Goal: Information Seeking & Learning: Find specific page/section

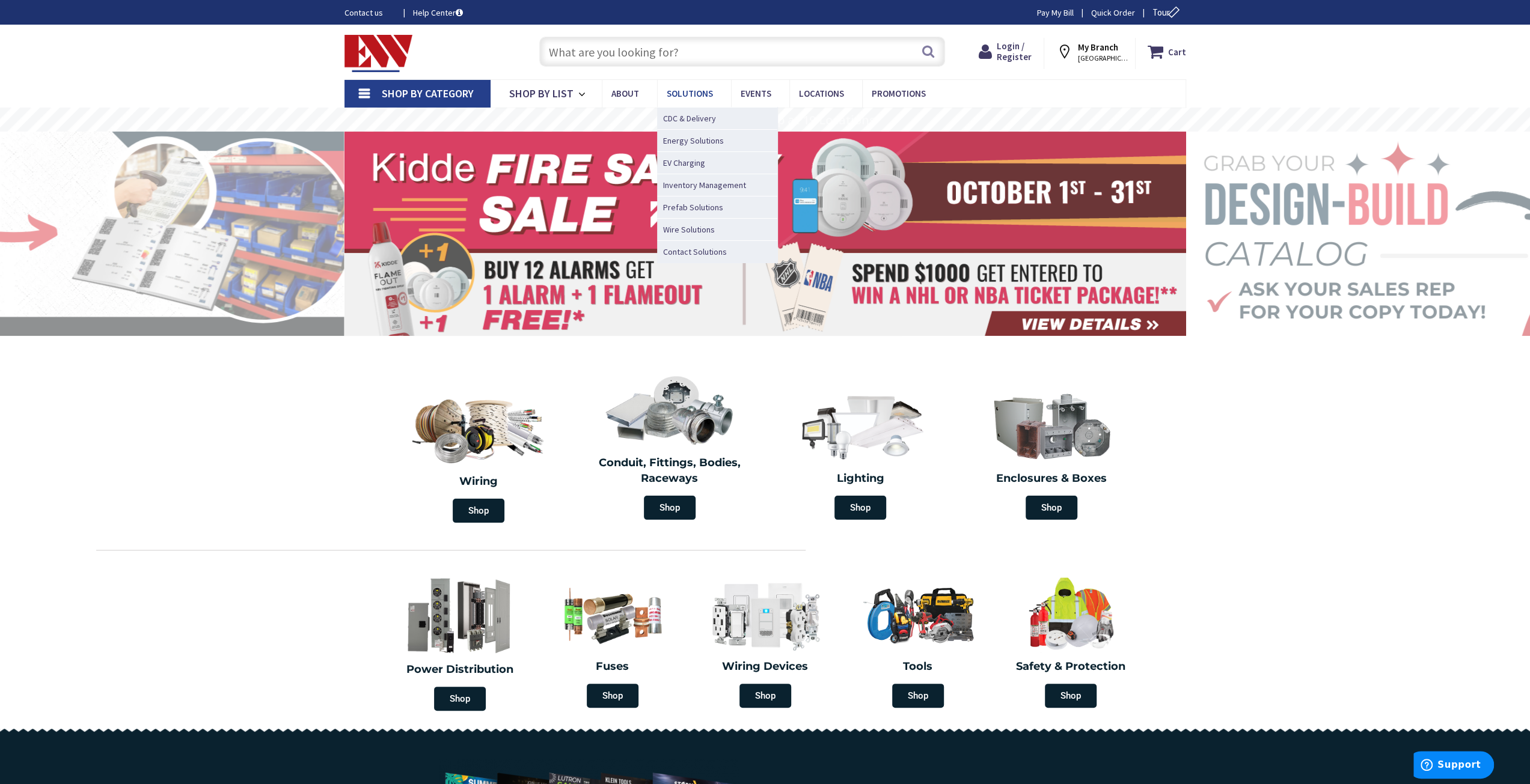
click at [716, 96] on link "Solutions" at bounding box center [694, 93] width 74 height 27
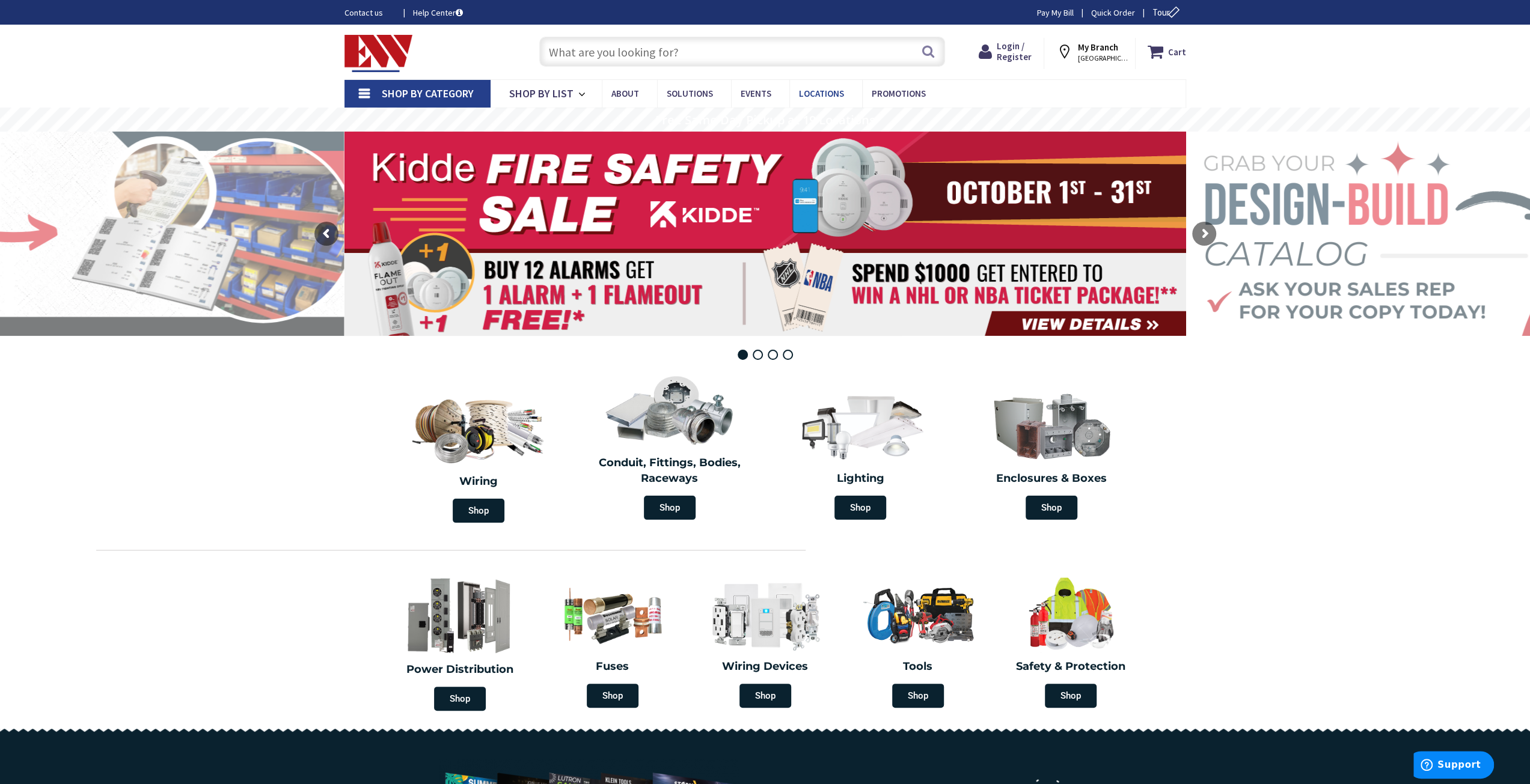
click at [807, 98] on span "Locations" at bounding box center [822, 93] width 45 height 11
click at [810, 94] on span "Locations" at bounding box center [822, 93] width 45 height 11
click at [683, 45] on input "text" at bounding box center [742, 51] width 406 height 30
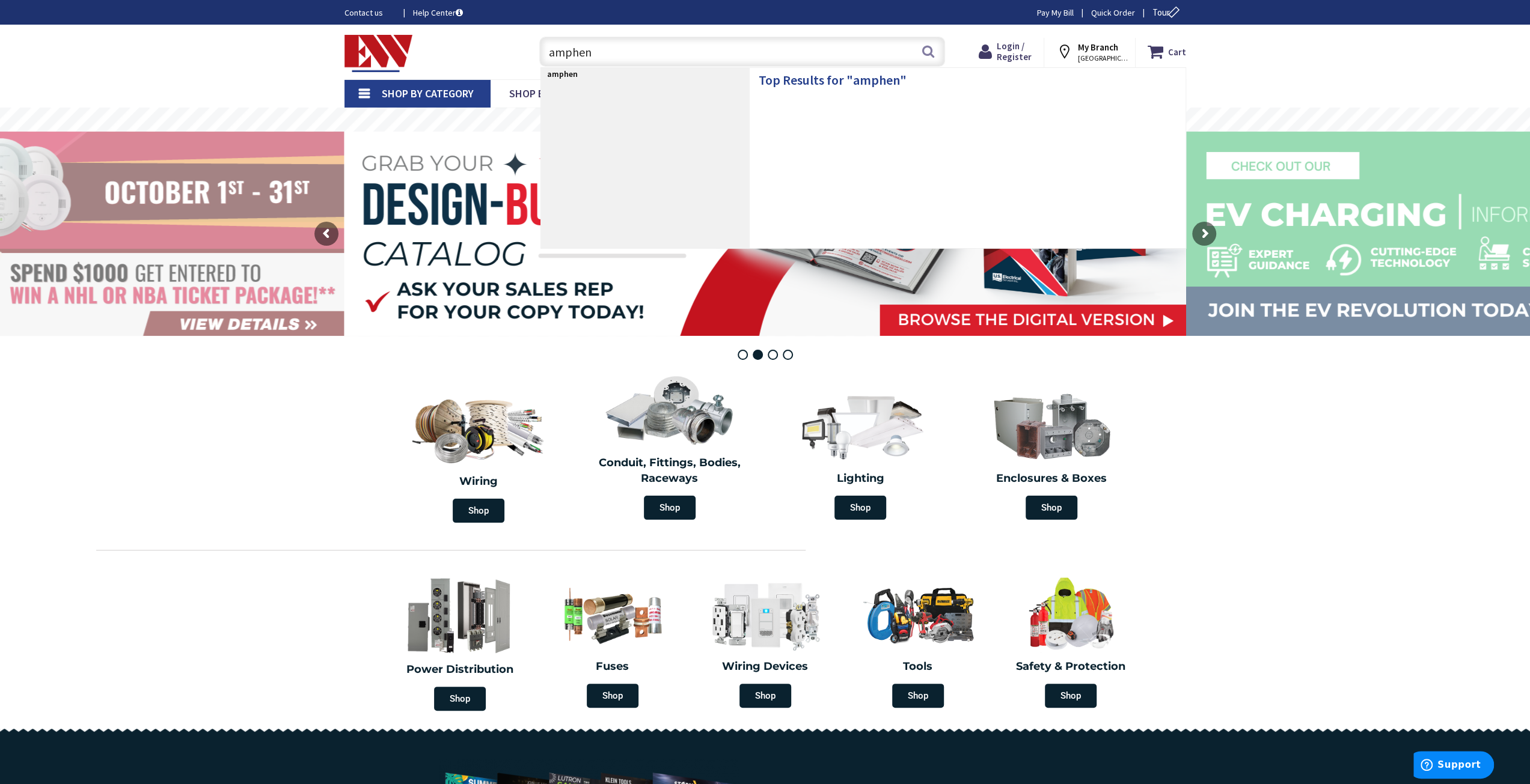
type input "ampheno"
type input "[GEOGRAPHIC_DATA], [GEOGRAPHIC_DATA]"
type input "amphenol"
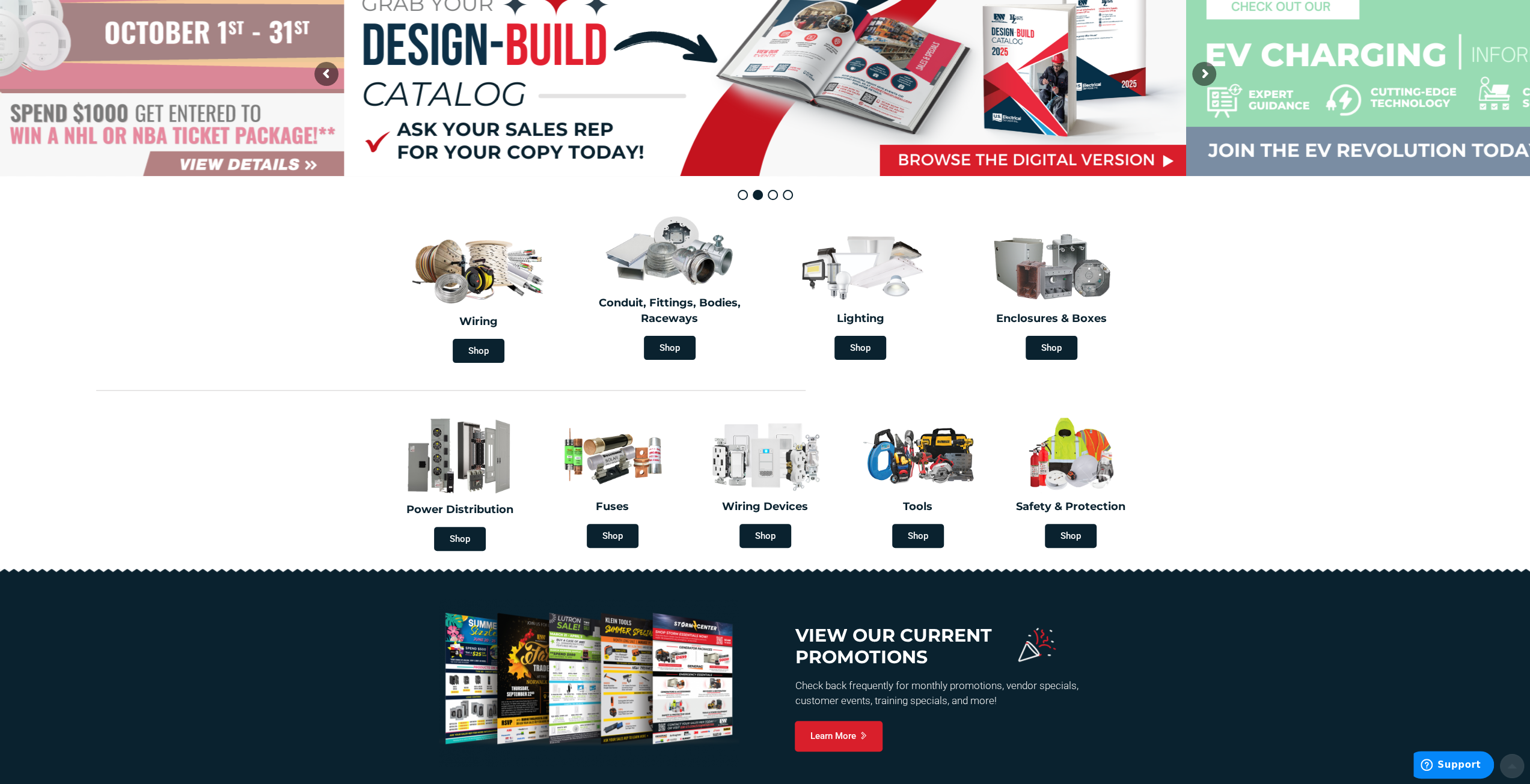
scroll to position [241, 0]
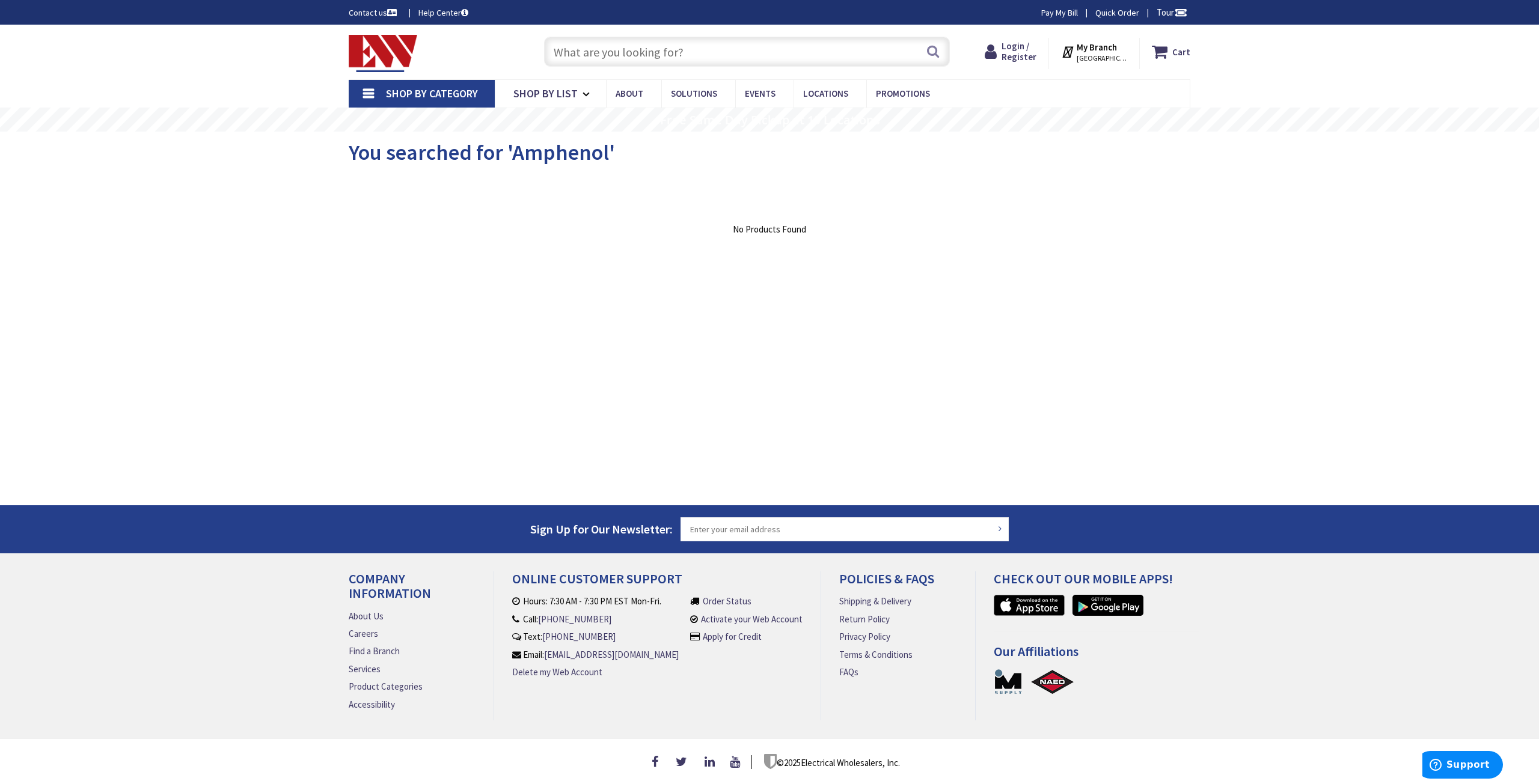
click at [650, 59] on input "text" at bounding box center [746, 51] width 406 height 30
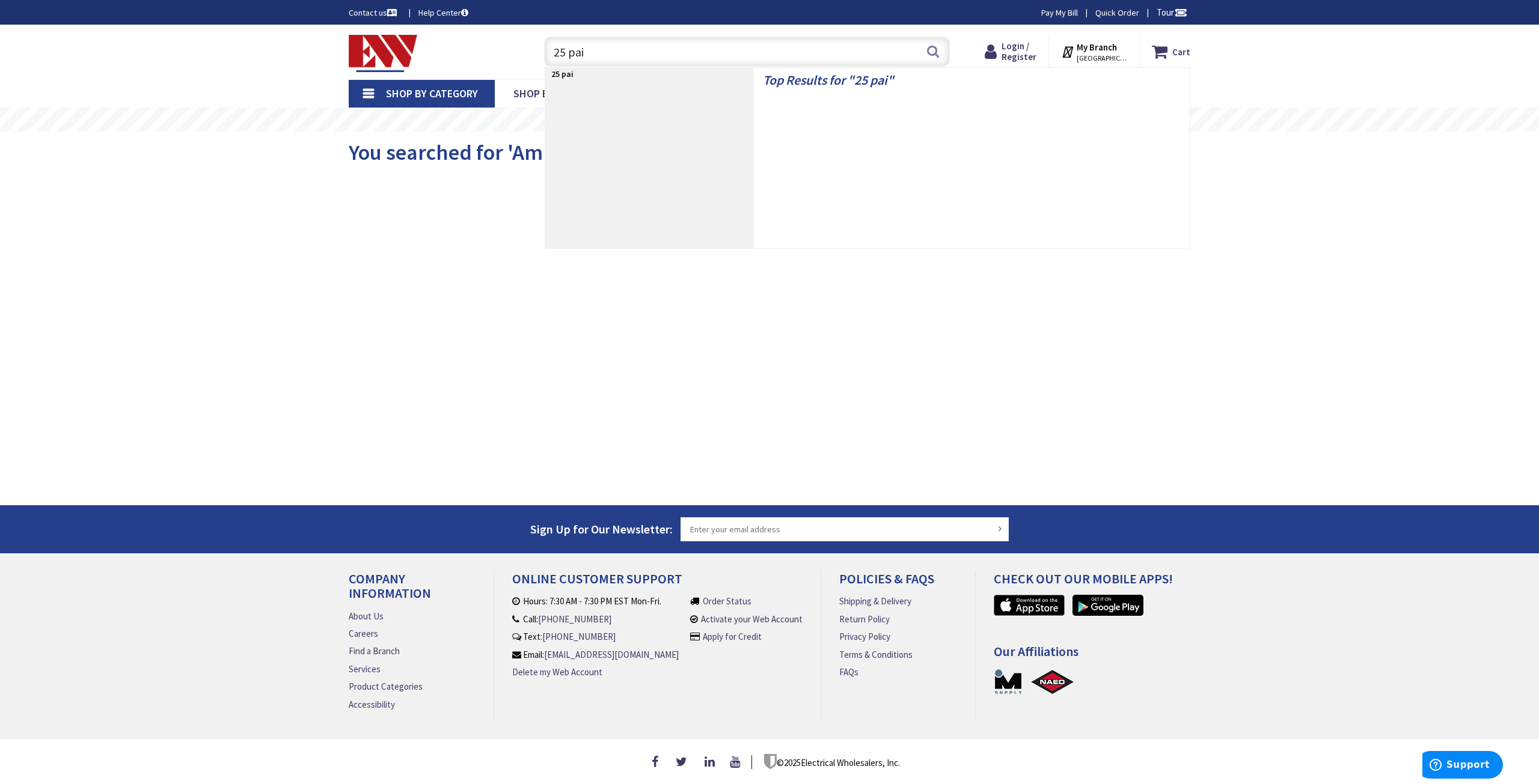
type input "25 pair"
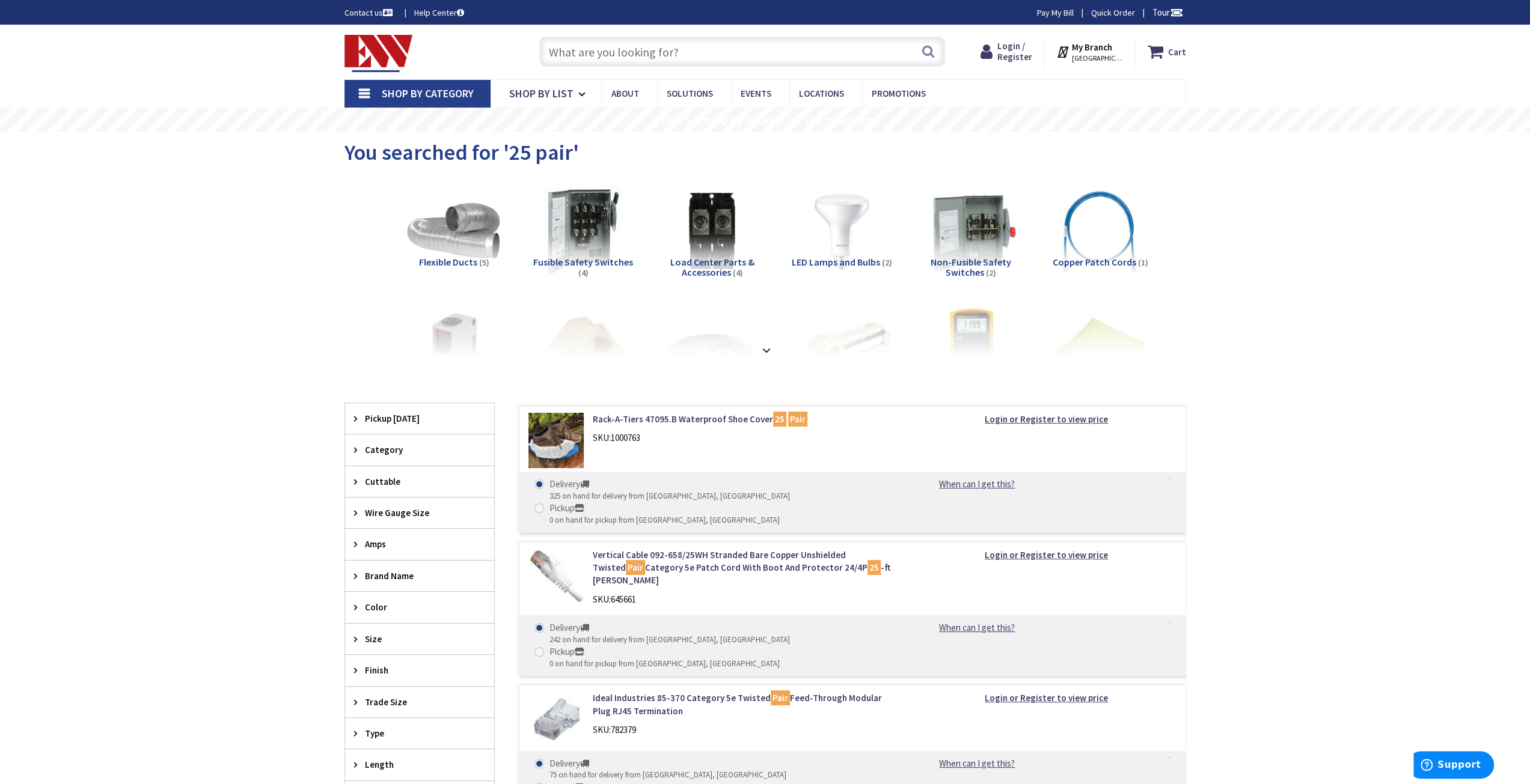
click at [579, 41] on input "text" at bounding box center [742, 51] width 406 height 30
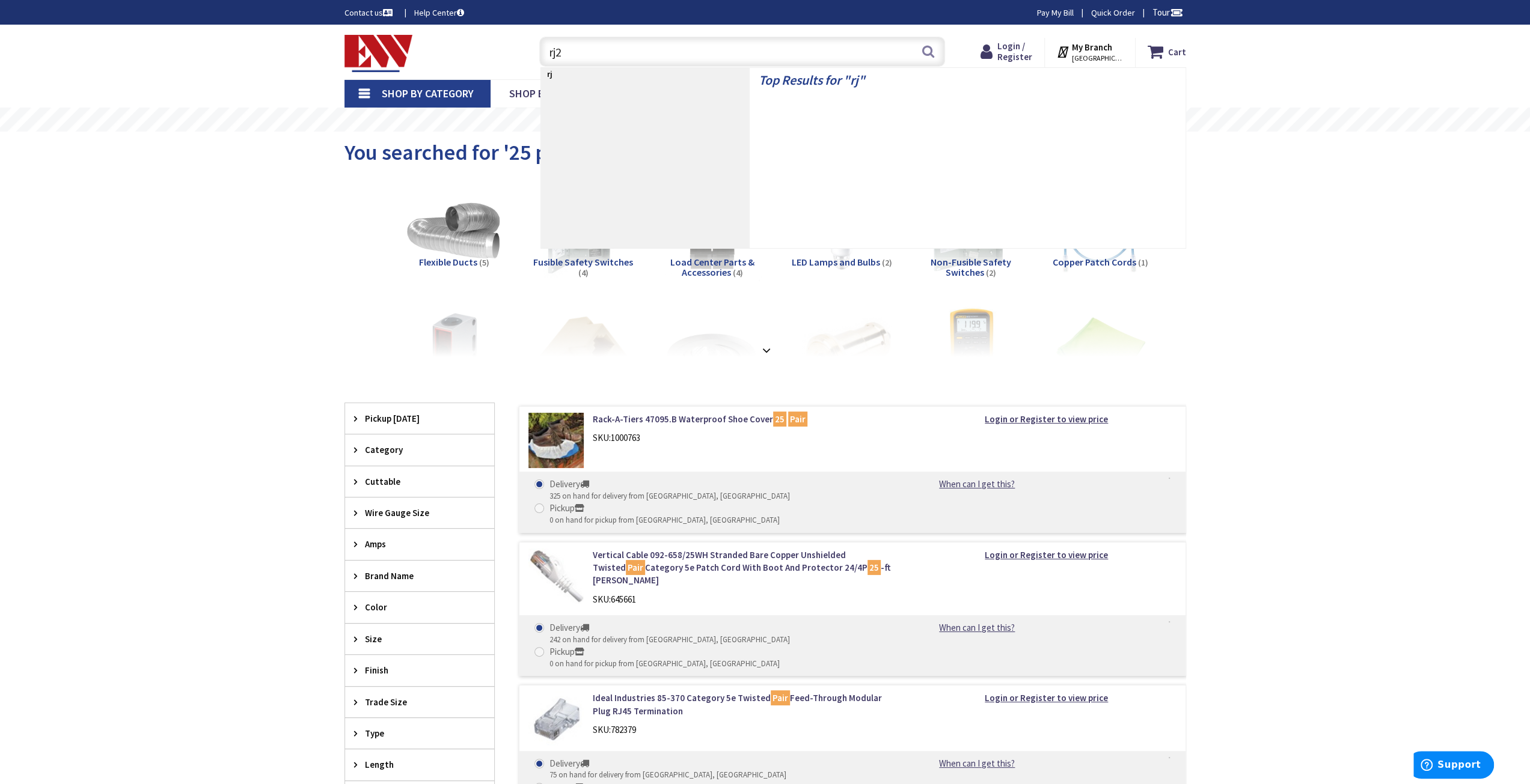
type input "rj21"
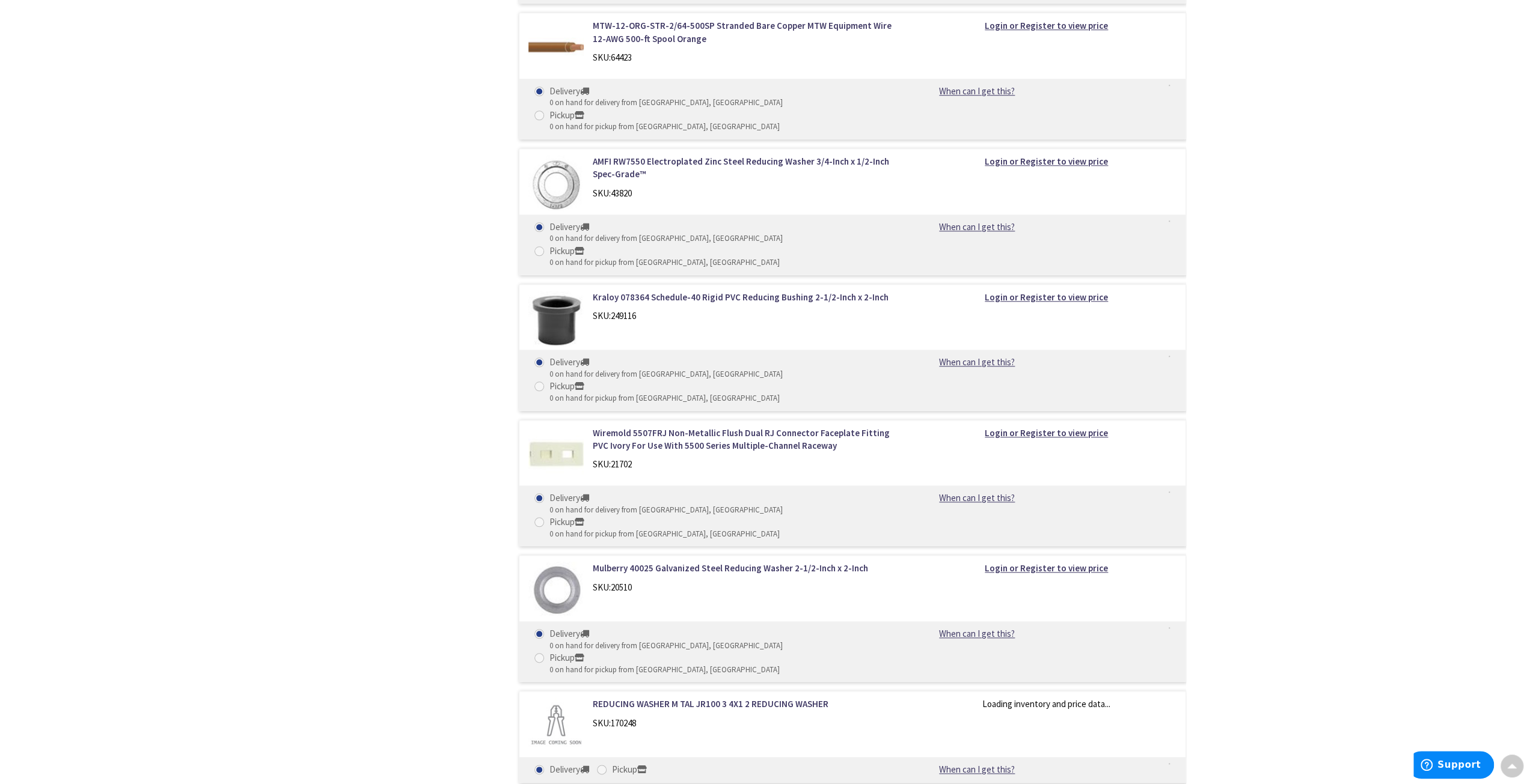
scroll to position [5690, 0]
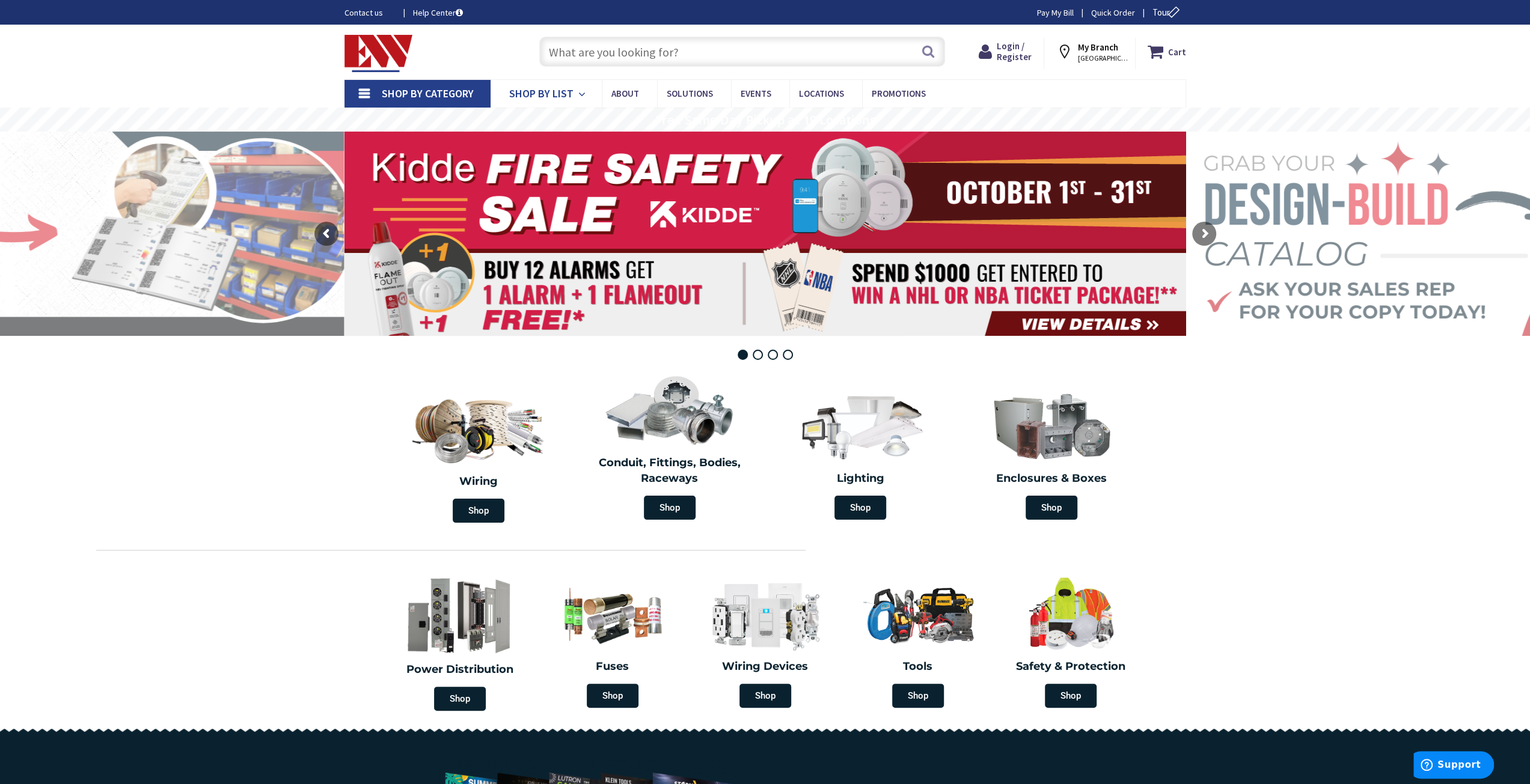
click at [527, 92] on span "Shop By List" at bounding box center [541, 93] width 64 height 14
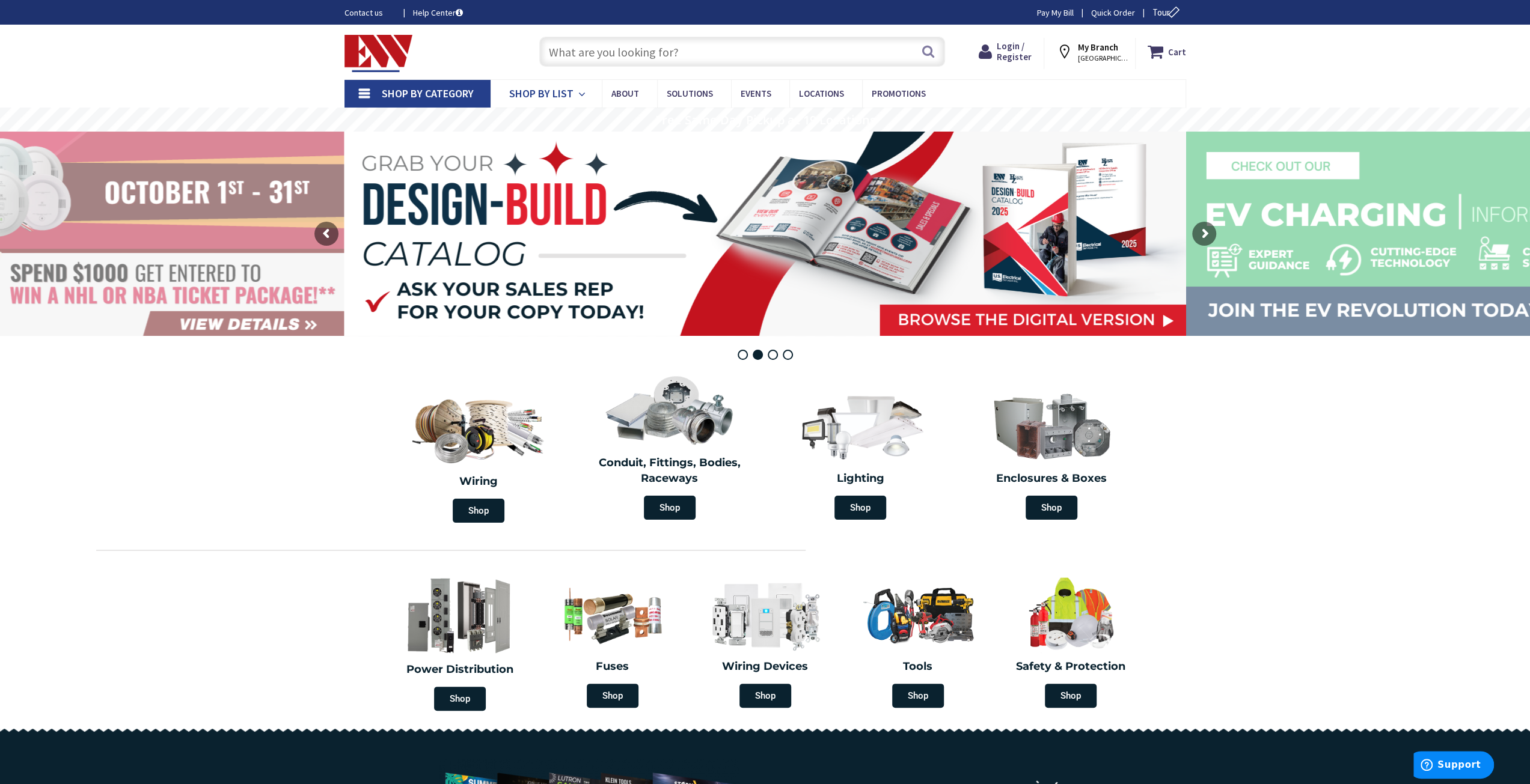
click at [566, 93] on span "Shop By List" at bounding box center [541, 93] width 64 height 14
click at [542, 94] on span "Shop By List" at bounding box center [541, 93] width 64 height 14
click at [635, 55] on input "text" at bounding box center [742, 51] width 406 height 30
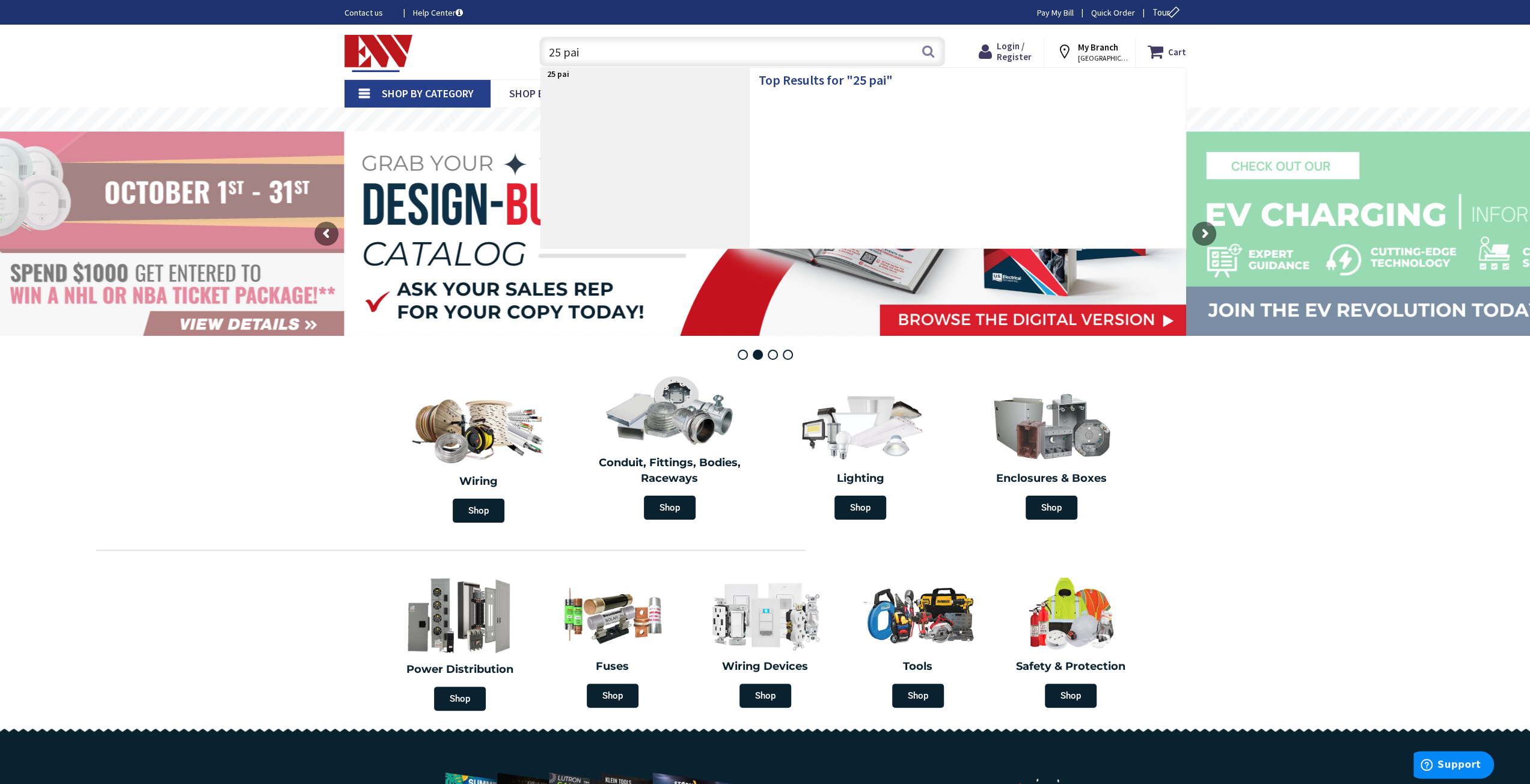
type input "25 pair"
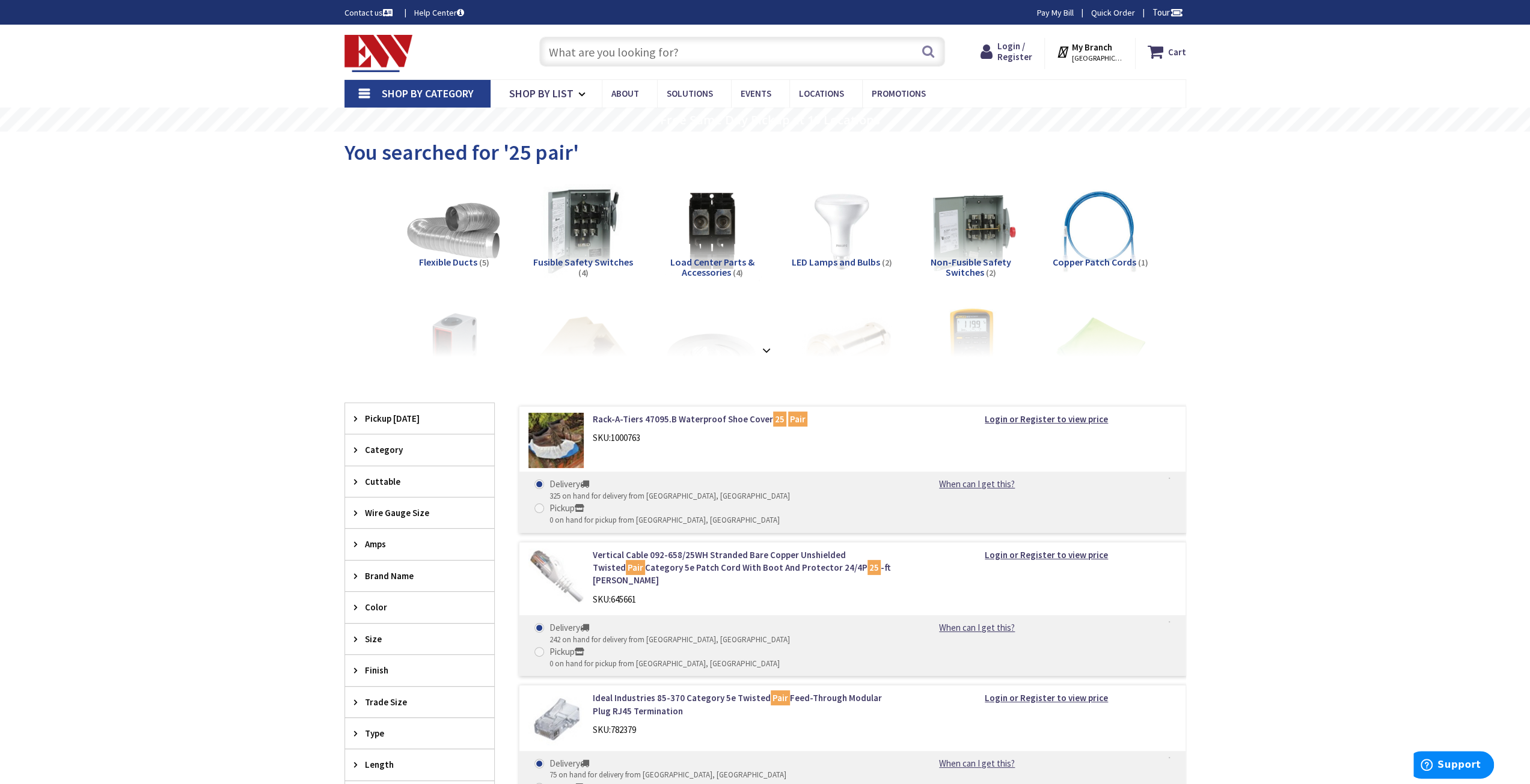
click at [639, 36] on div "Search" at bounding box center [739, 50] width 412 height 38
click at [656, 53] on input "text" at bounding box center [742, 51] width 406 height 30
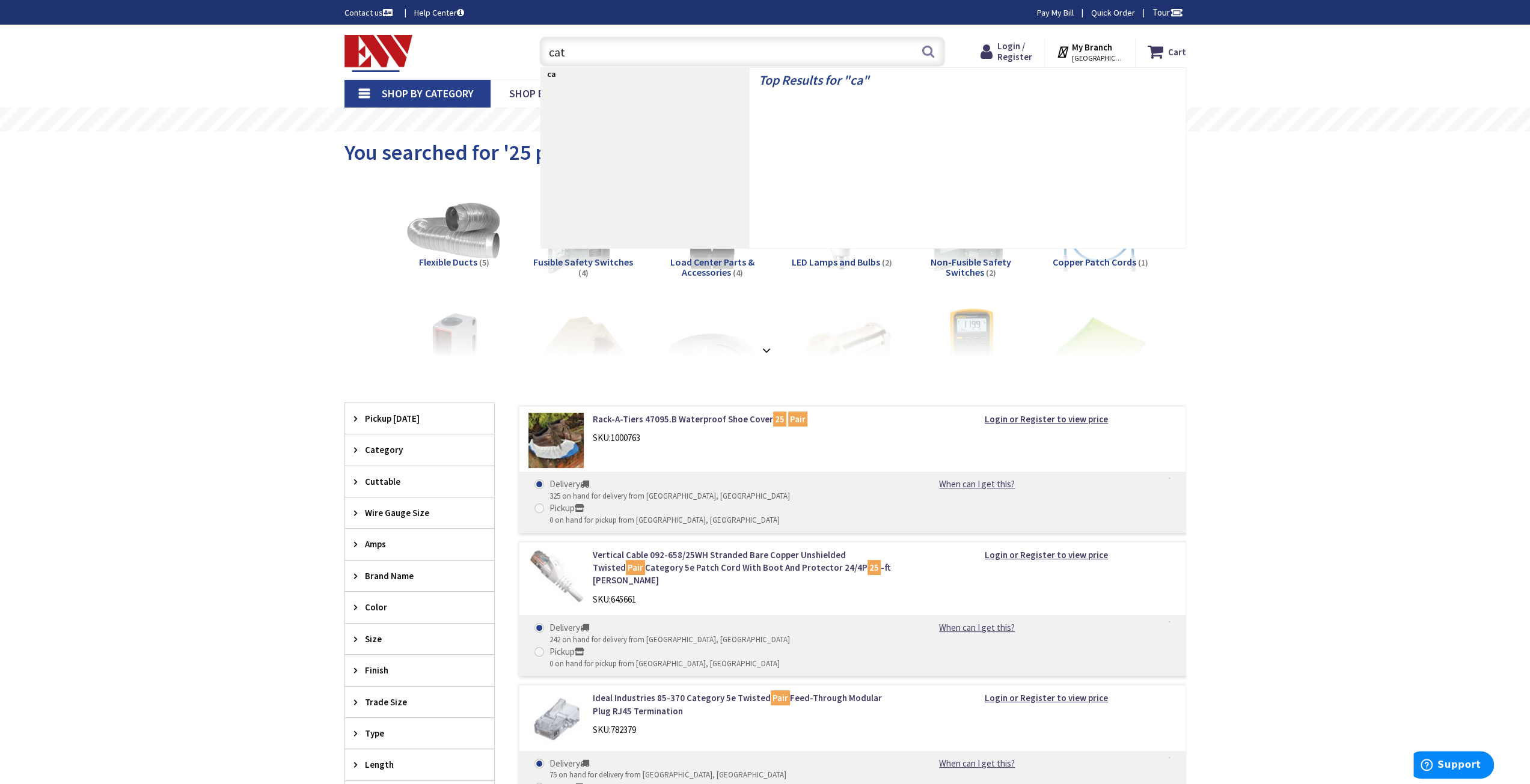
type input "cat3"
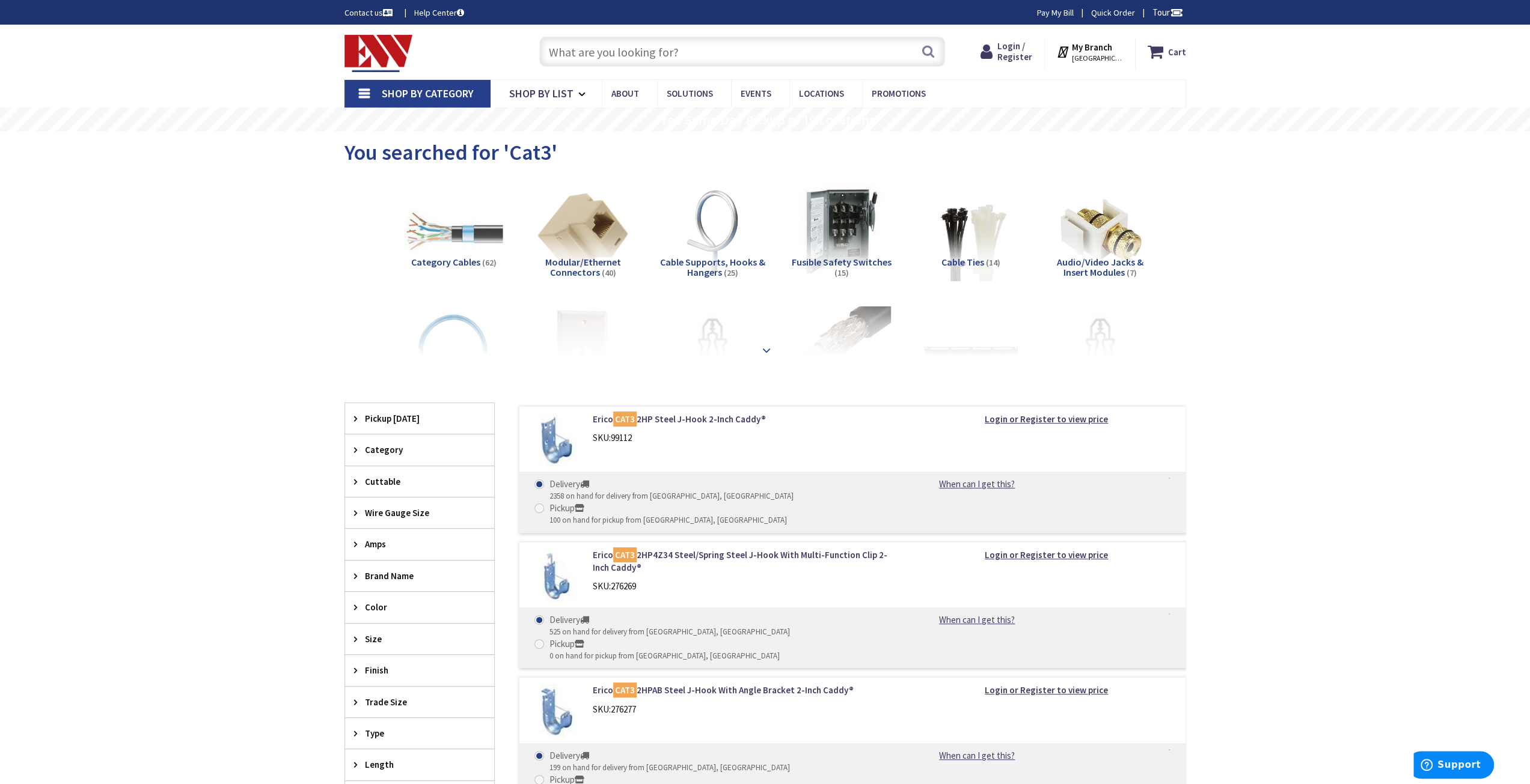
click at [767, 351] on strong at bounding box center [767, 350] width 15 height 13
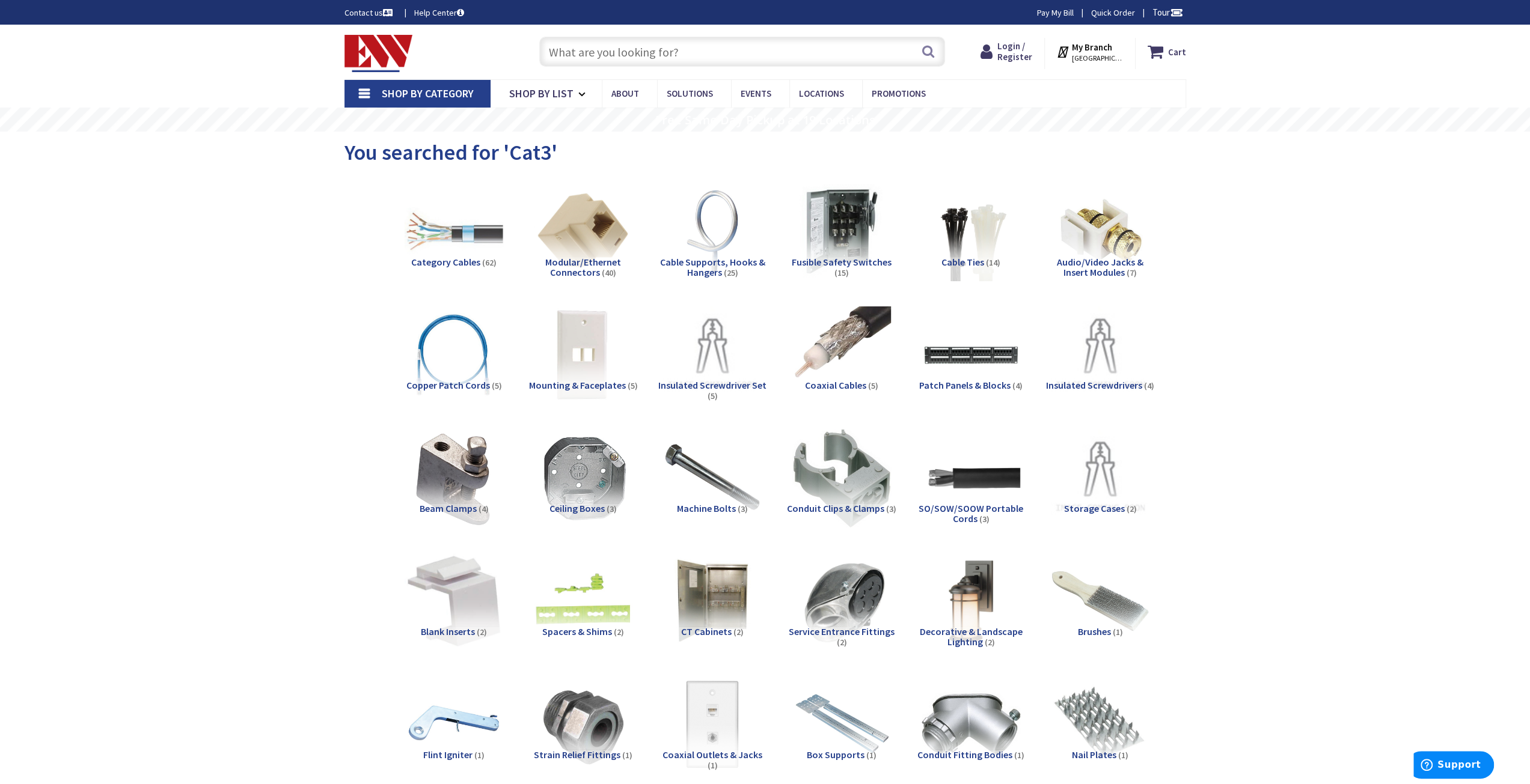
drag, startPoint x: 715, startPoint y: 260, endPoint x: 1372, endPoint y: 325, distance: 660.2
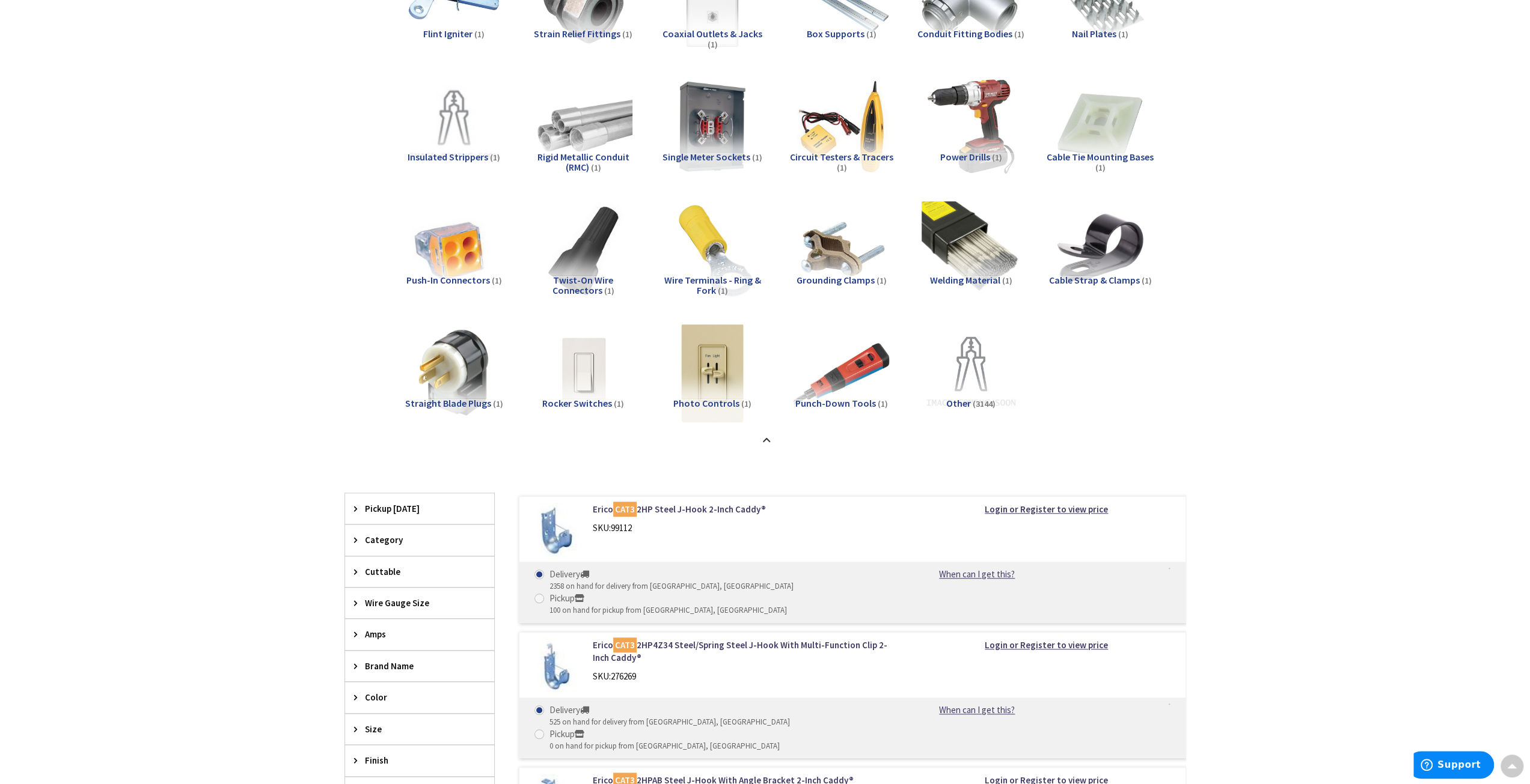
scroll to position [881, 0]
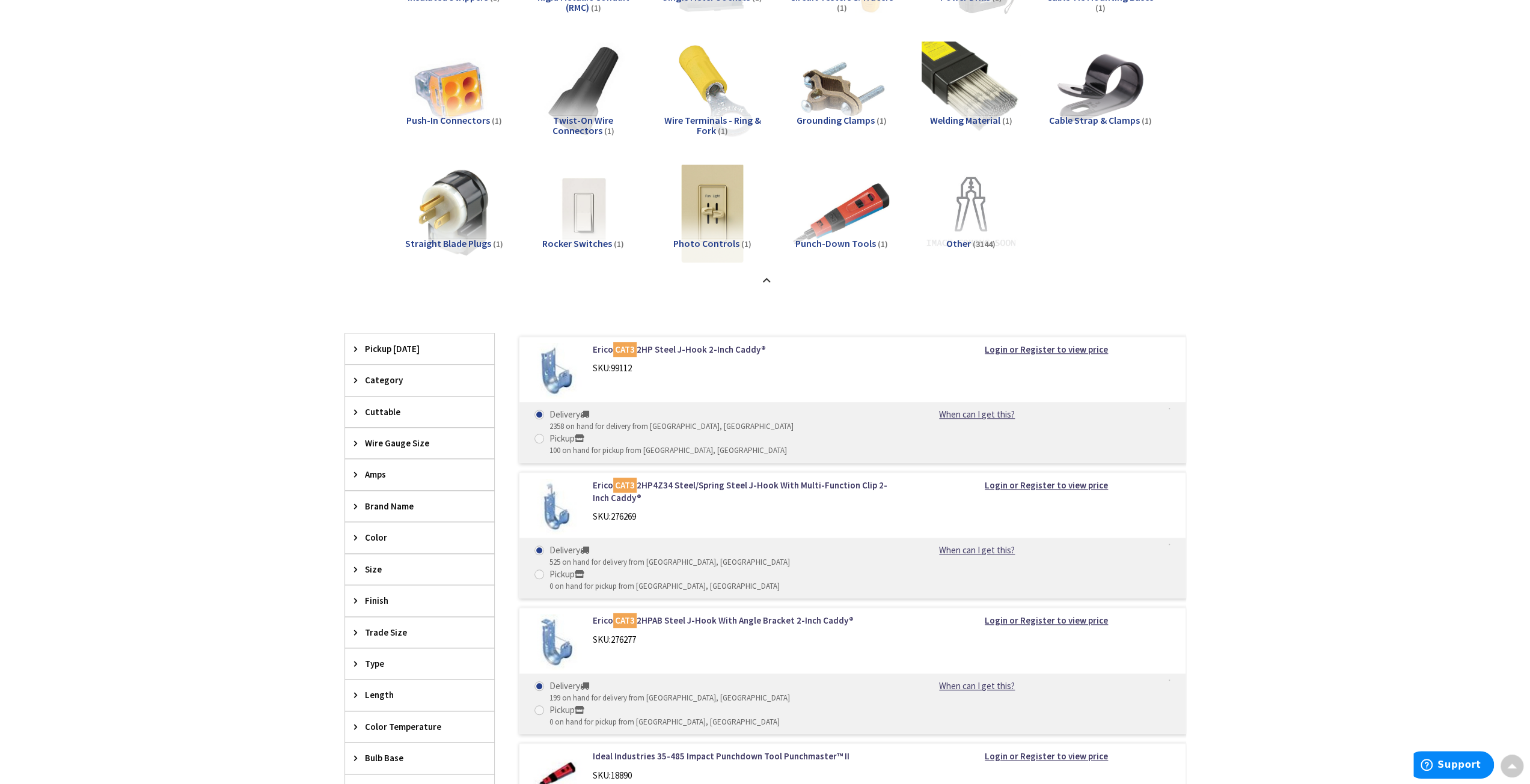
click at [353, 377] on div "Category" at bounding box center [420, 380] width 149 height 31
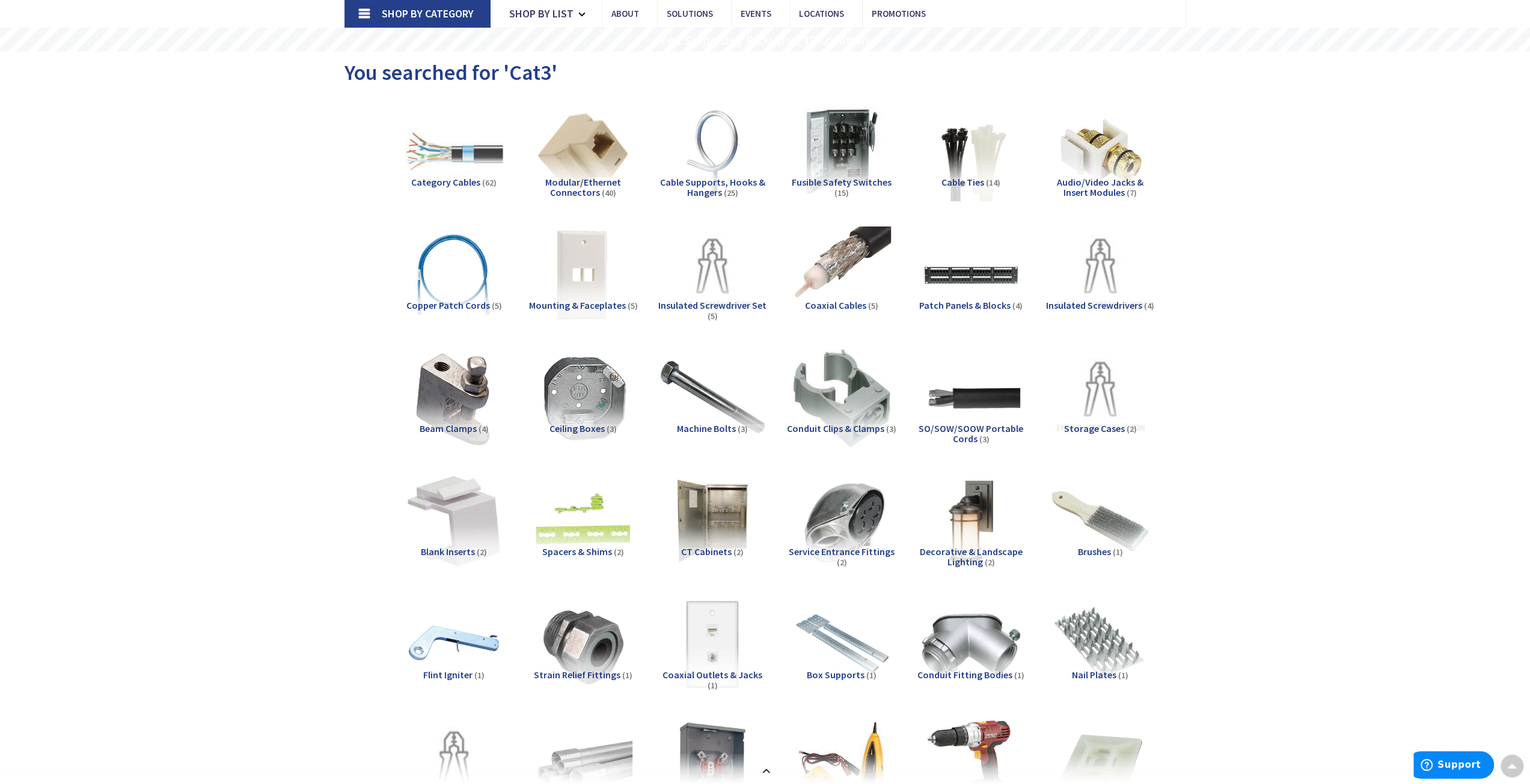
scroll to position [0, 0]
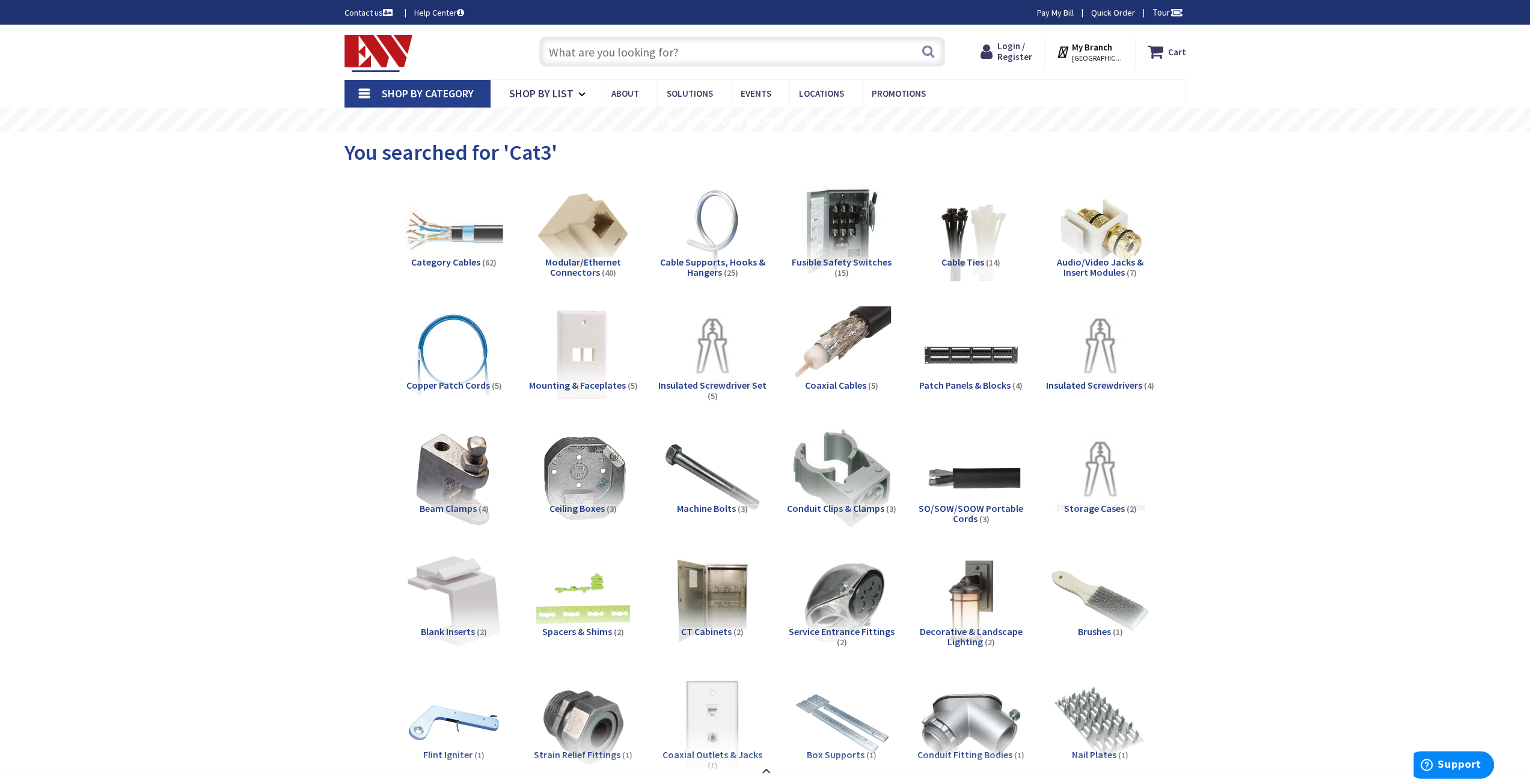
click at [437, 259] on span "Category Cables" at bounding box center [446, 262] width 69 height 12
click at [747, 48] on input "text" at bounding box center [742, 51] width 406 height 30
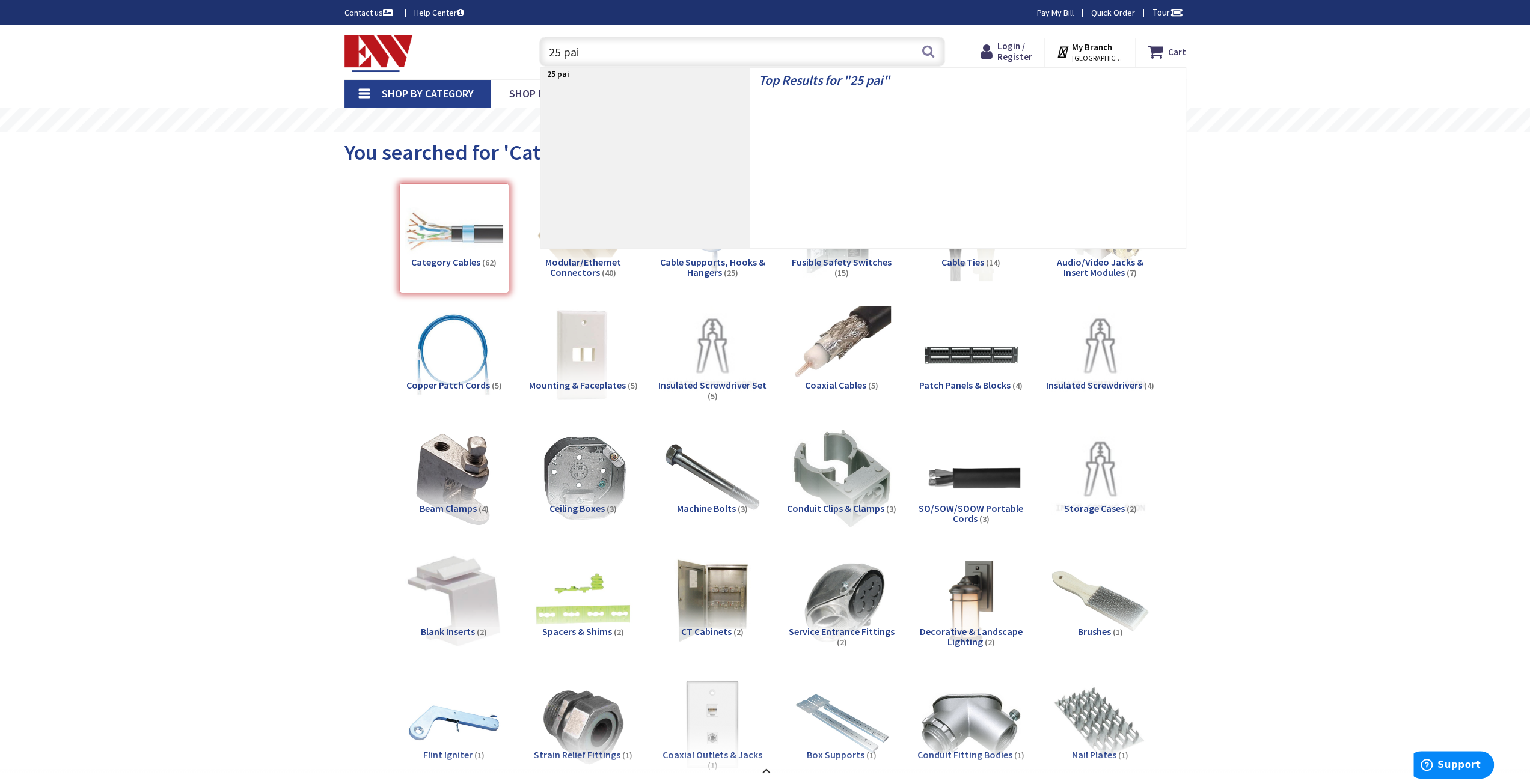
type input "25 pair"
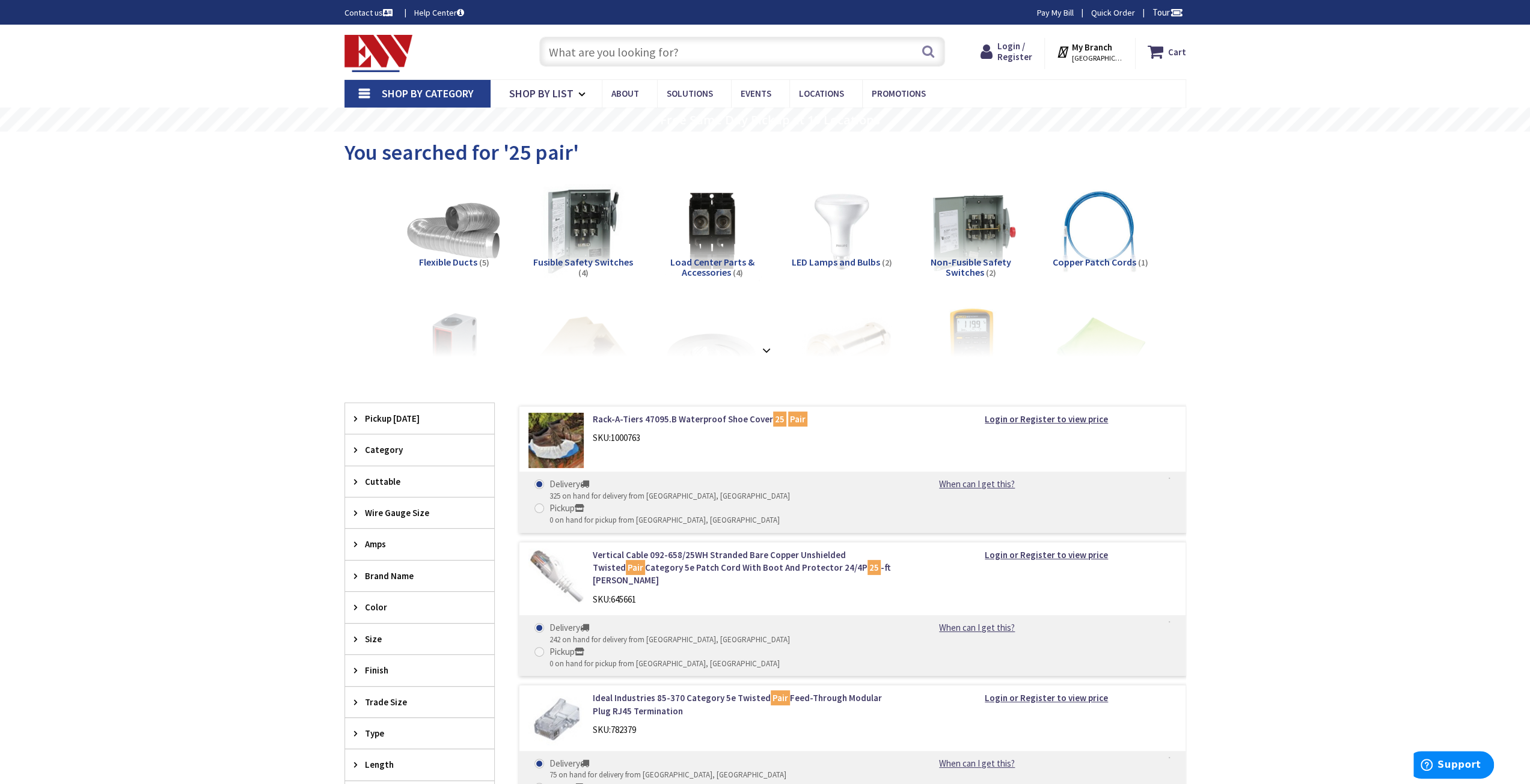
click at [624, 52] on input "text" at bounding box center [742, 51] width 406 height 30
click at [771, 354] on div at bounding box center [765, 324] width 782 height 66
click at [614, 53] on input "text" at bounding box center [742, 51] width 406 height 30
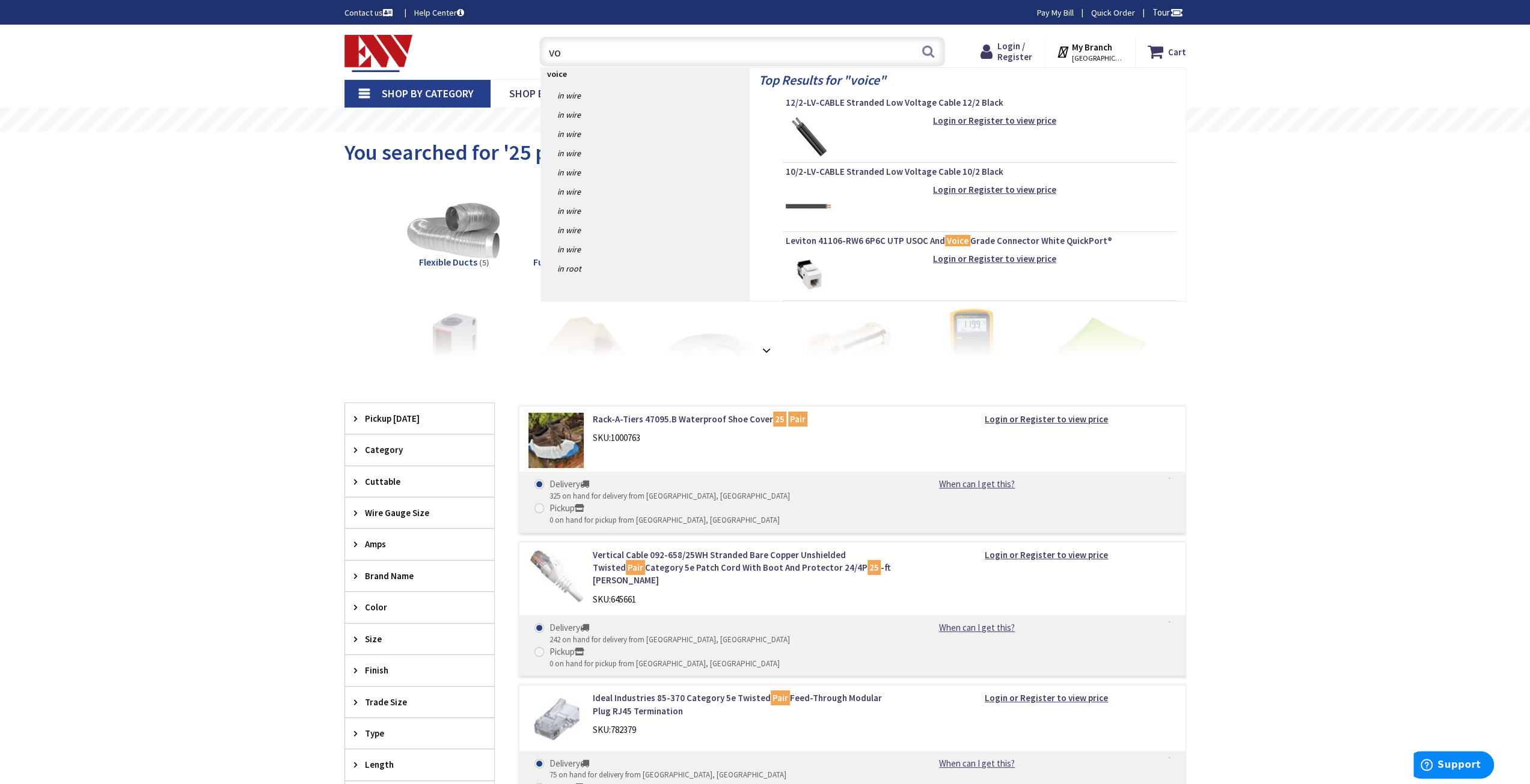
type input "v"
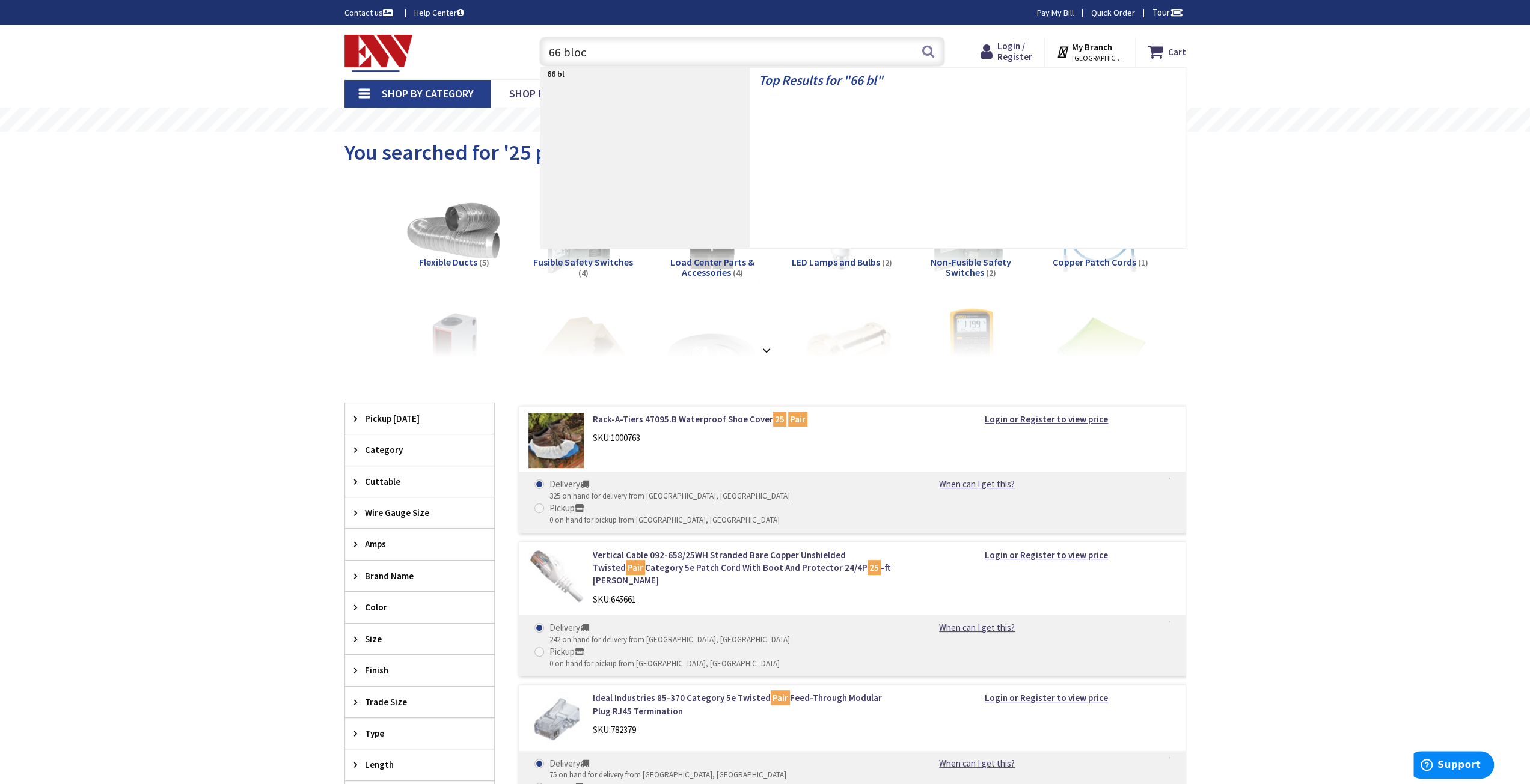
type input "66 block"
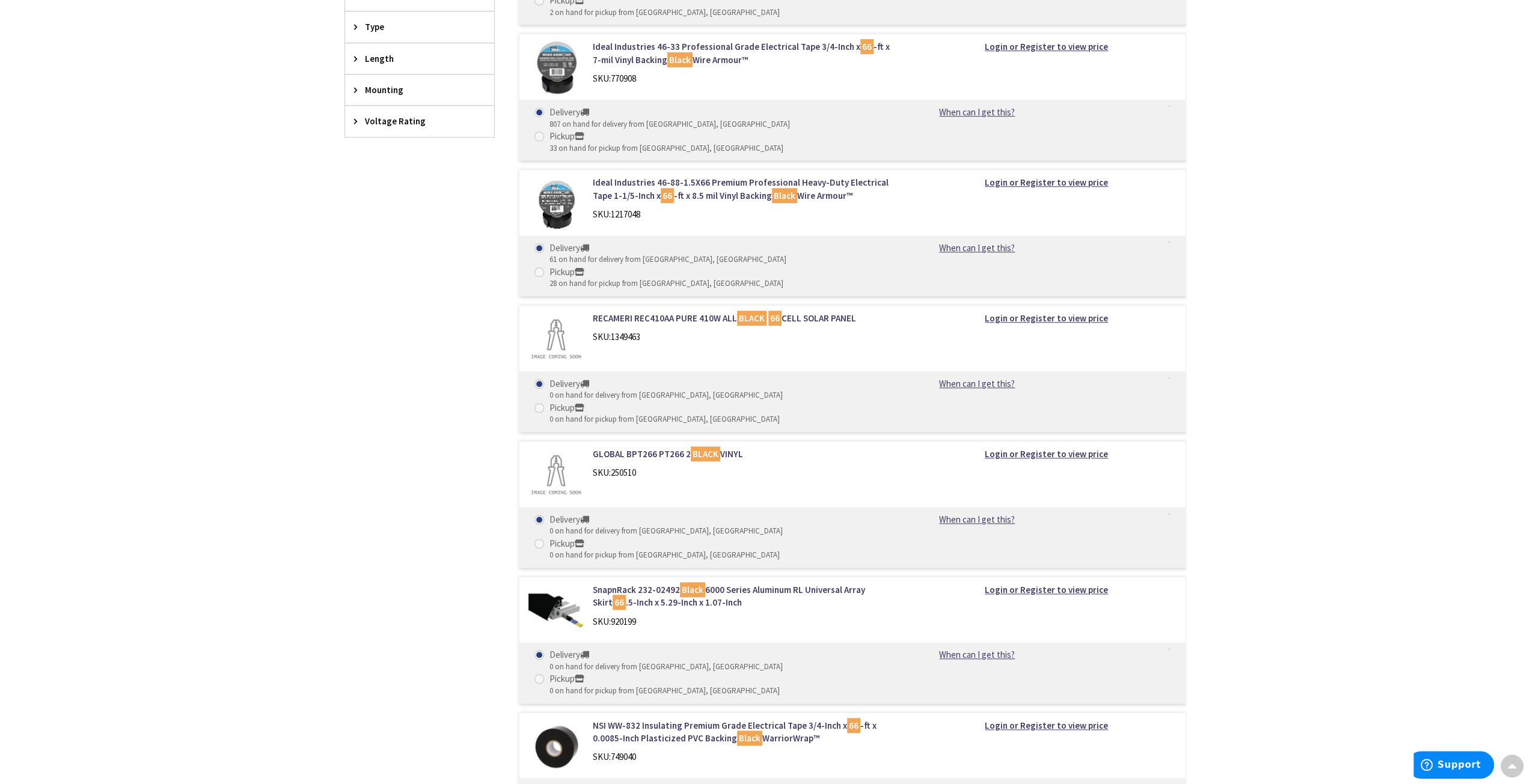
scroll to position [315, 0]
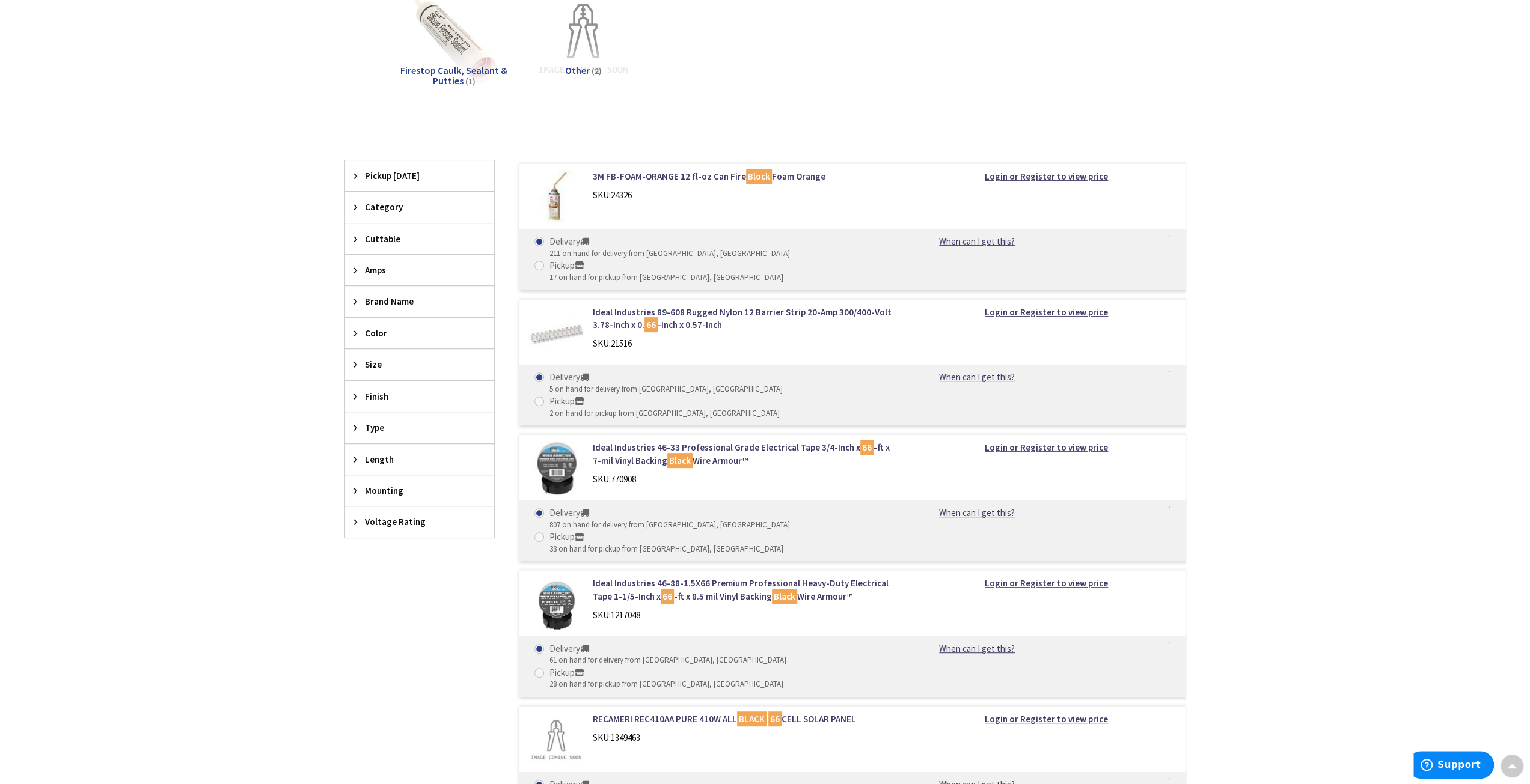
click at [351, 275] on div "Amps" at bounding box center [420, 271] width 149 height 31
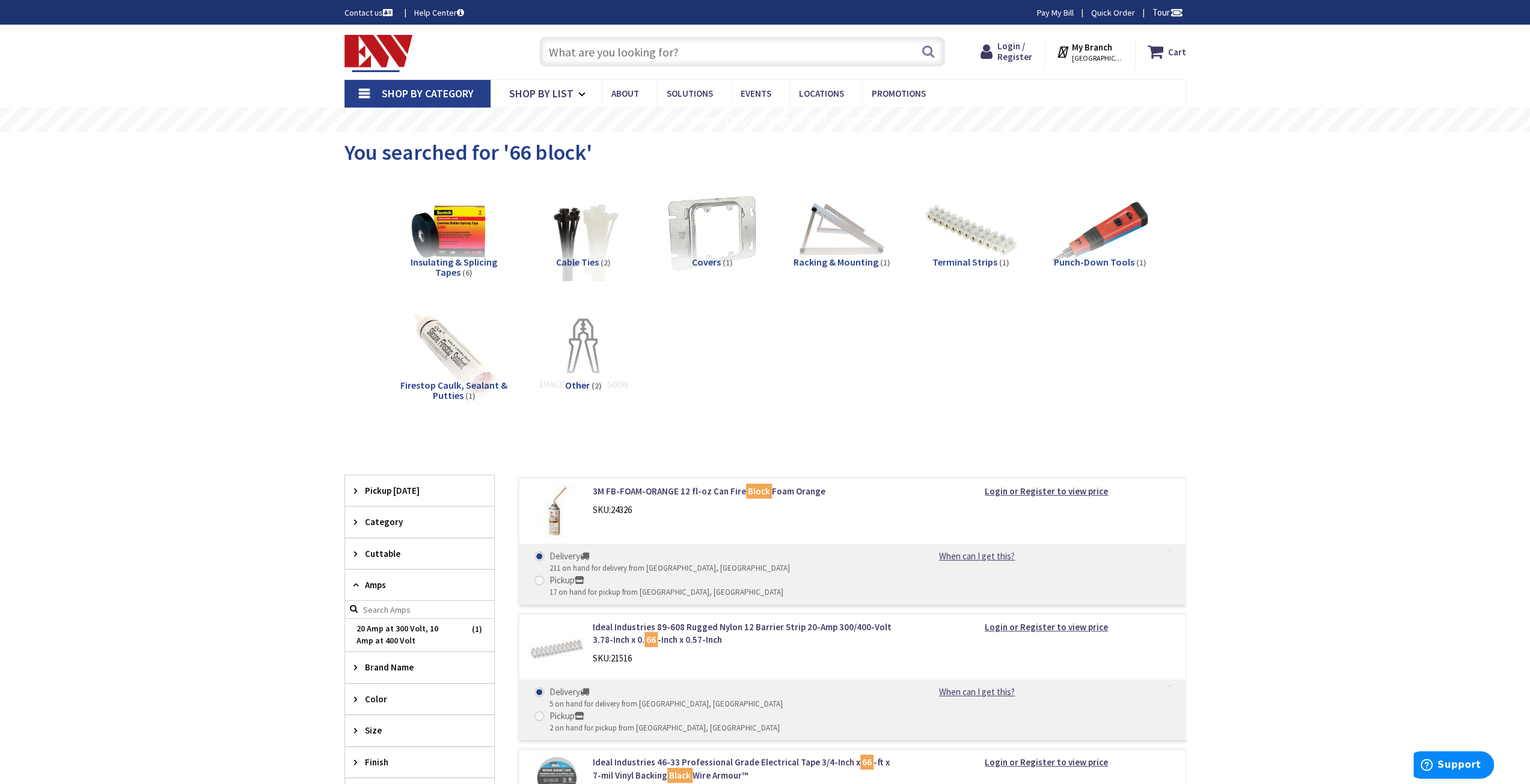
click at [987, 263] on span "Terminal Strips" at bounding box center [965, 262] width 65 height 12
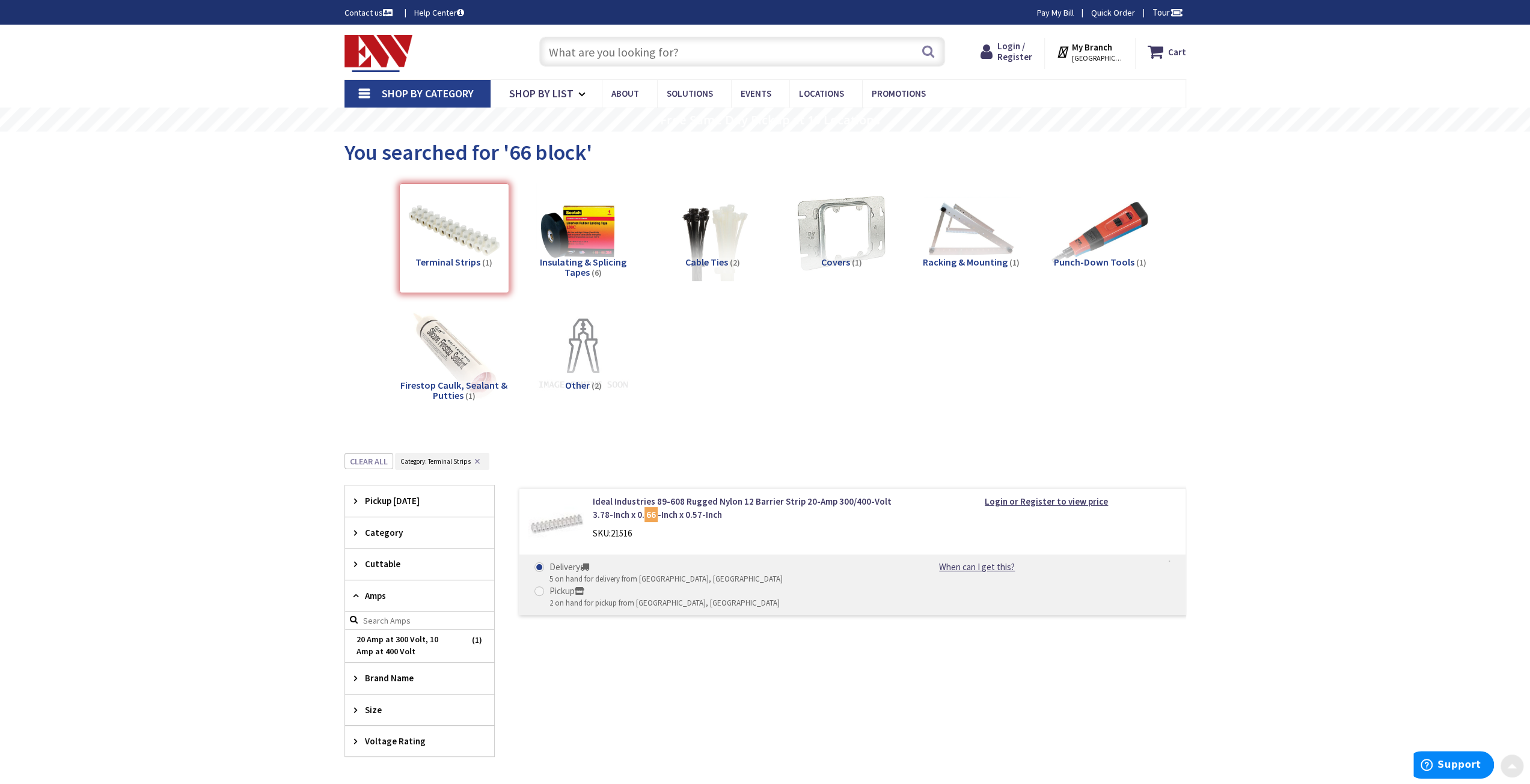
scroll to position [278, 0]
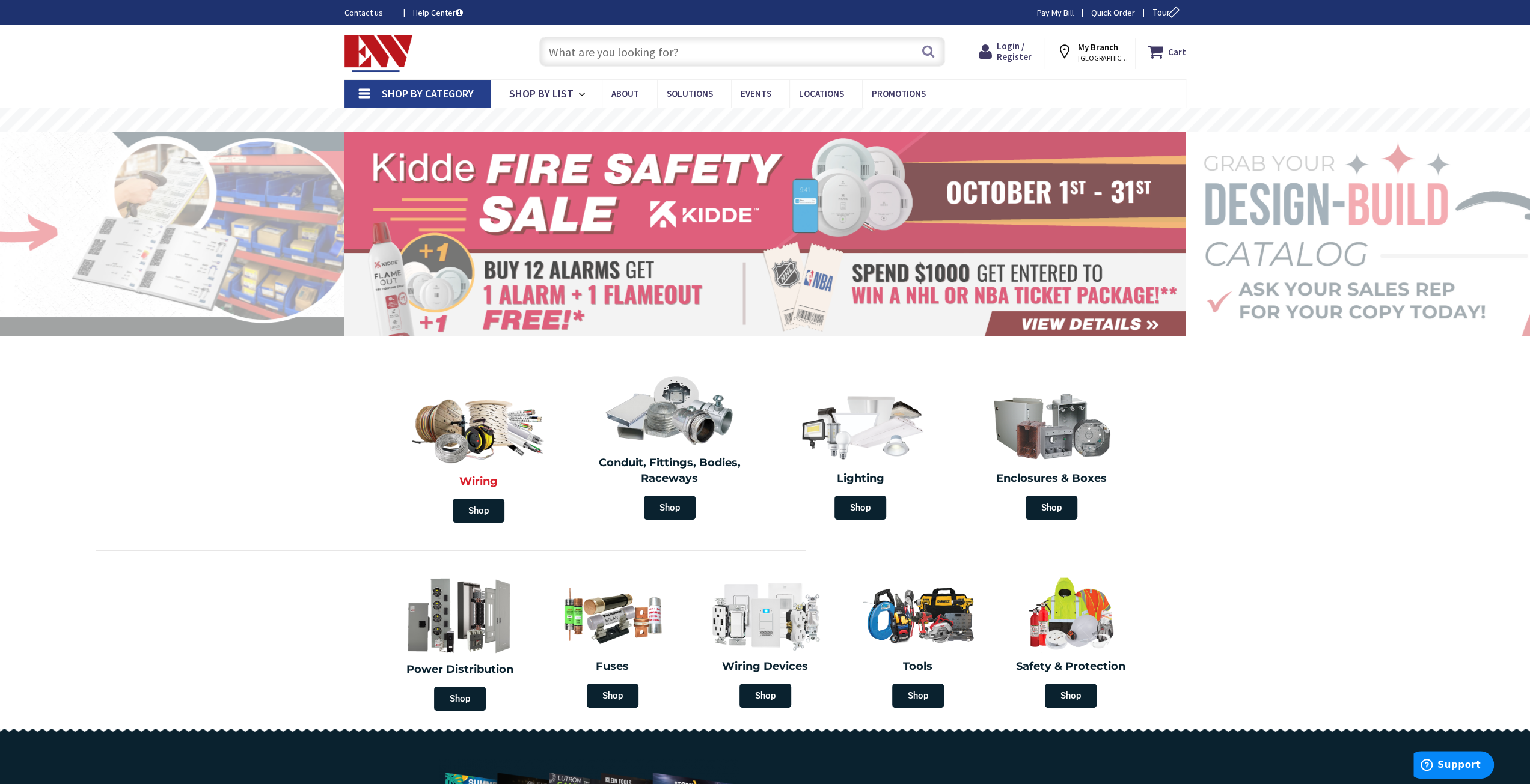
click at [487, 528] on div "Wiring Shop" at bounding box center [479, 457] width 191 height 144
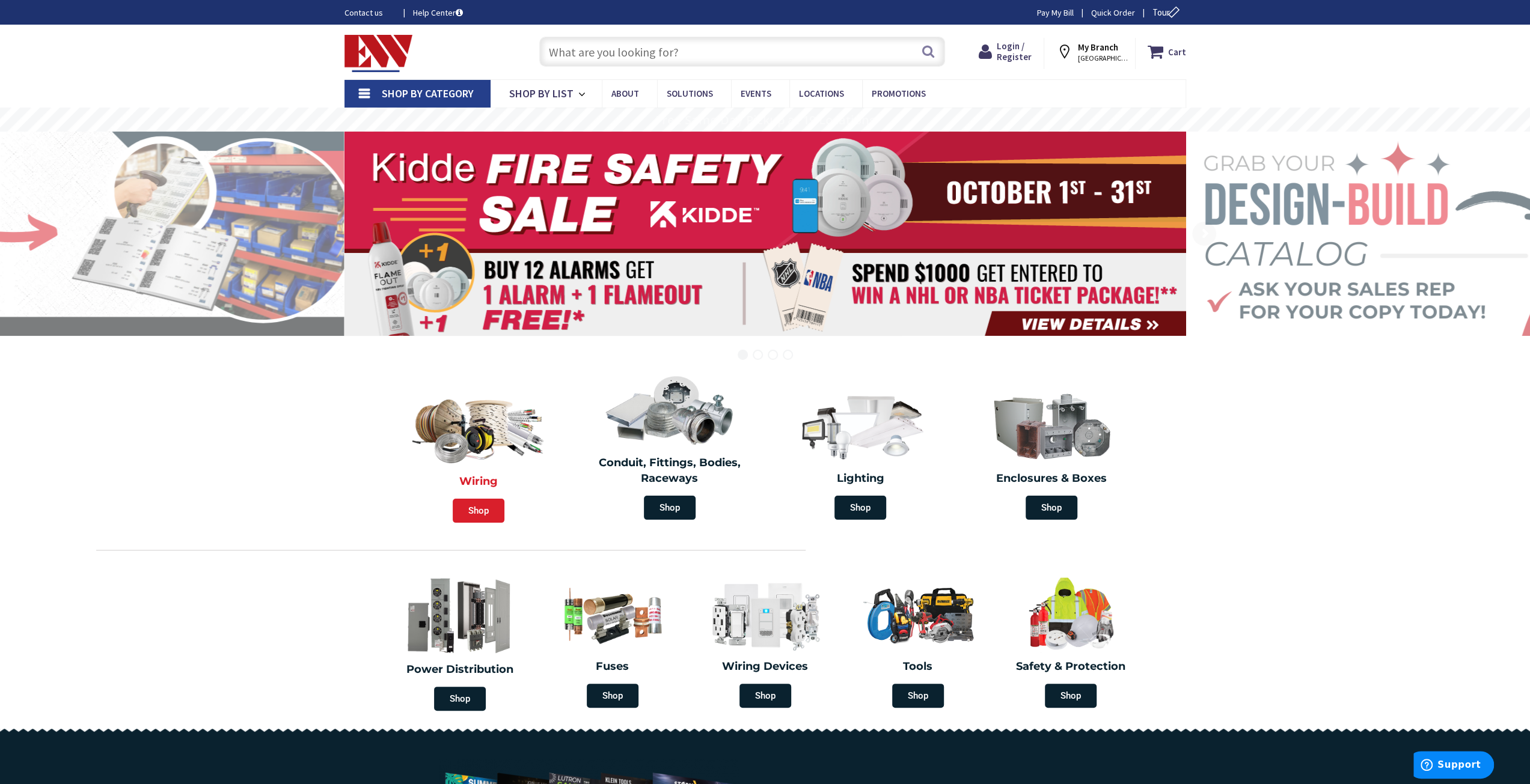
click at [485, 516] on span "Shop" at bounding box center [479, 511] width 52 height 24
click at [488, 427] on img at bounding box center [478, 426] width 143 height 83
click at [465, 467] on img at bounding box center [478, 426] width 143 height 83
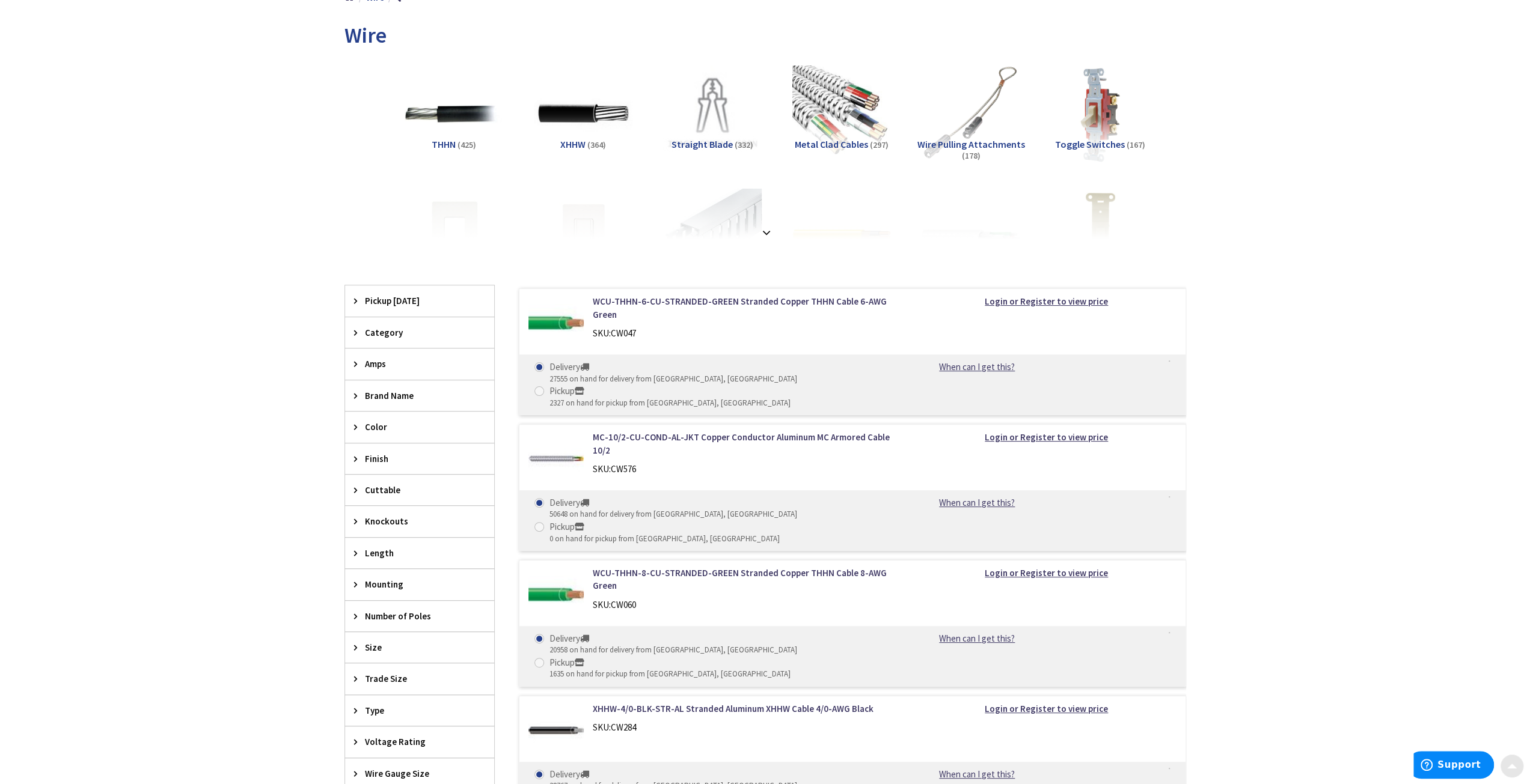
scroll to position [241, 0]
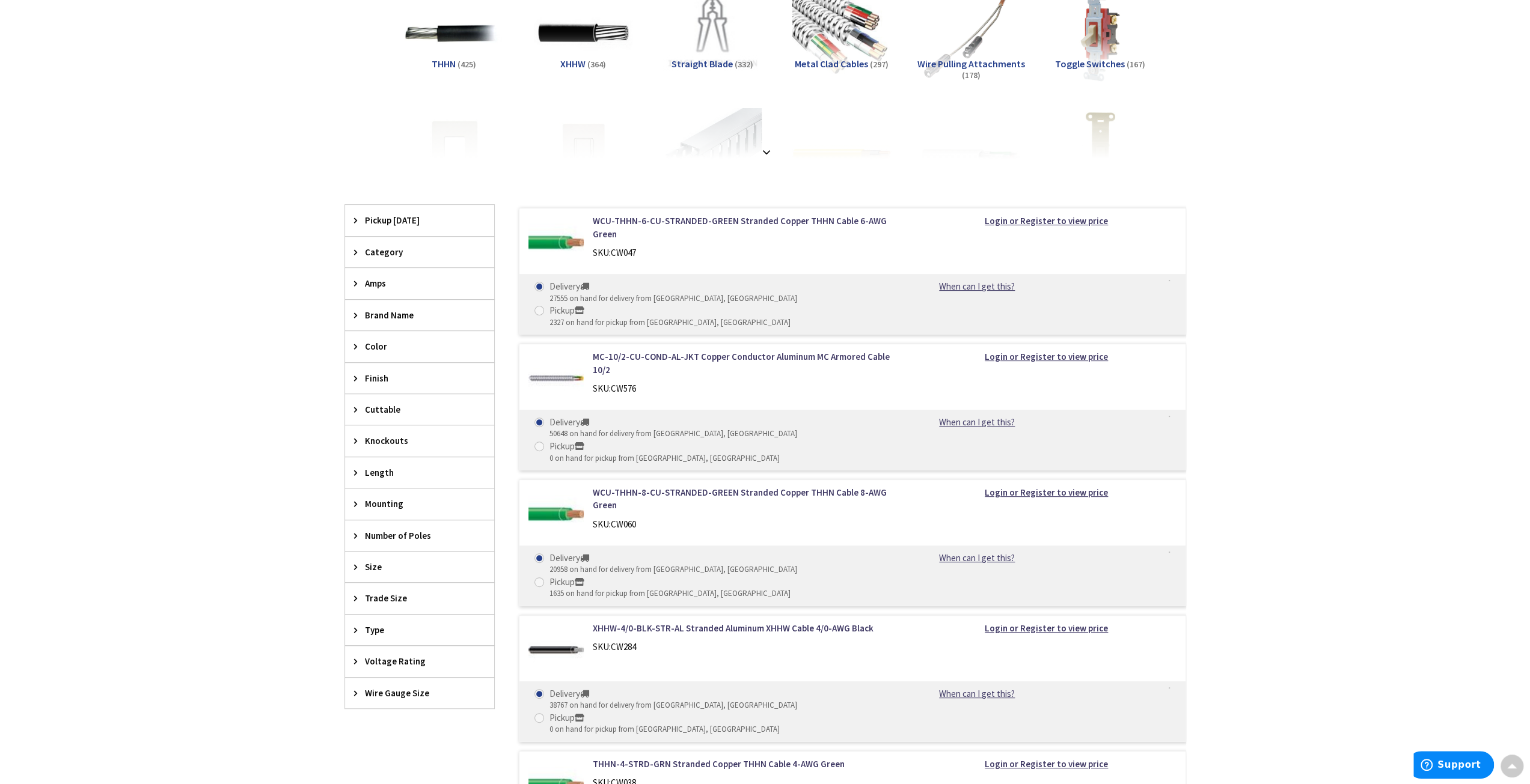
click at [356, 254] on icon at bounding box center [358, 252] width 9 height 9
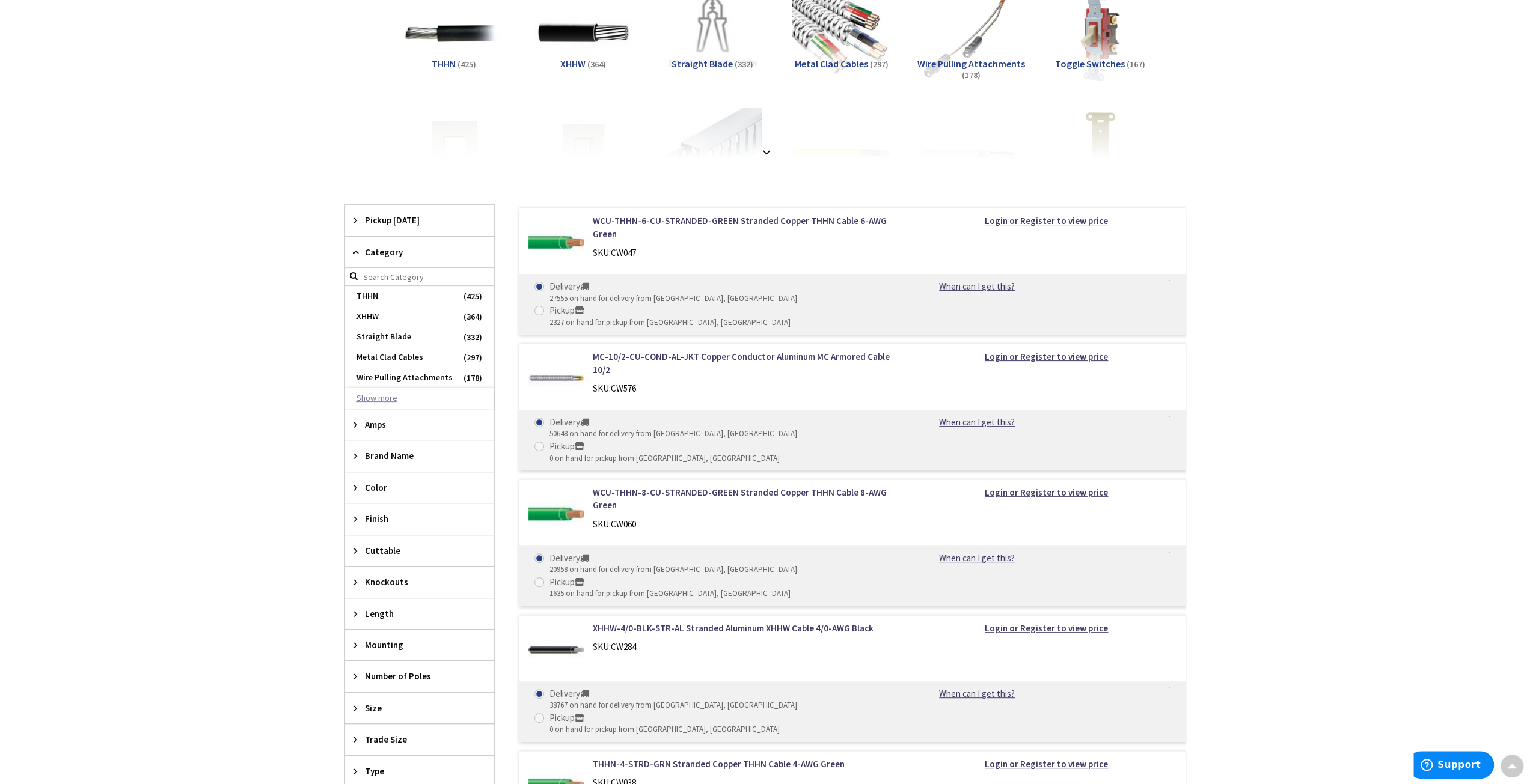
click at [360, 401] on button "Show more" at bounding box center [420, 398] width 149 height 20
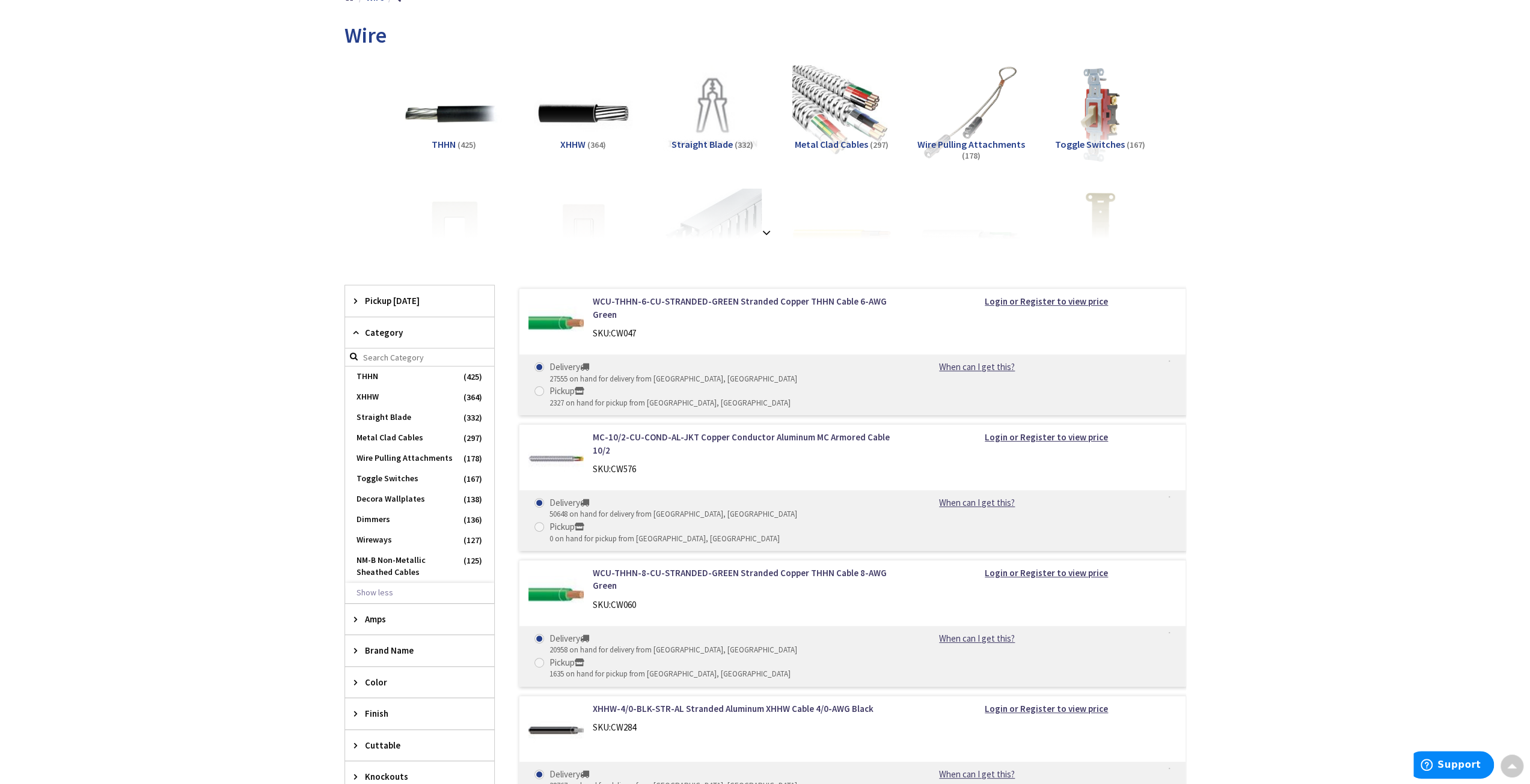
scroll to position [80, 0]
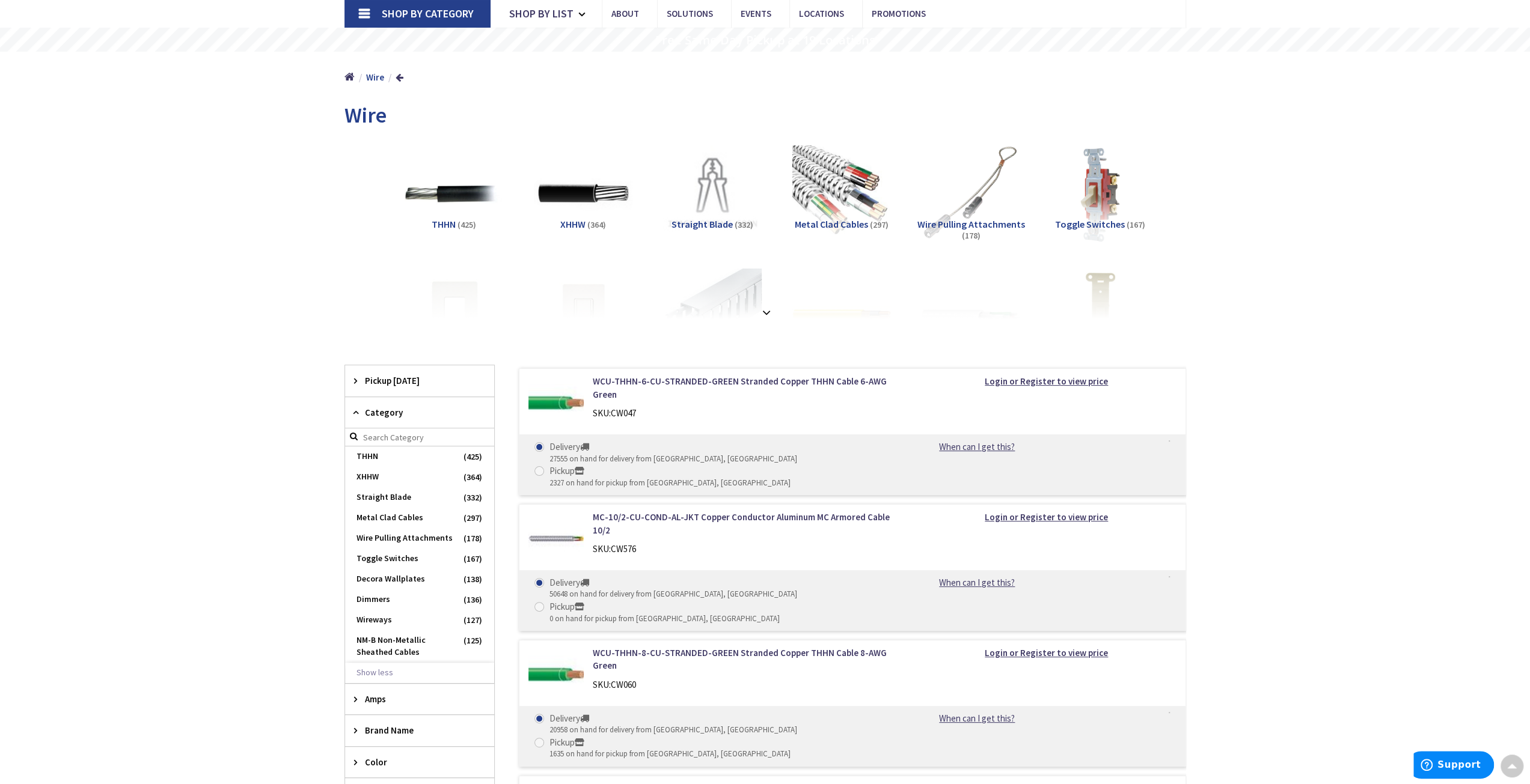
click at [361, 381] on icon at bounding box center [358, 380] width 9 height 9
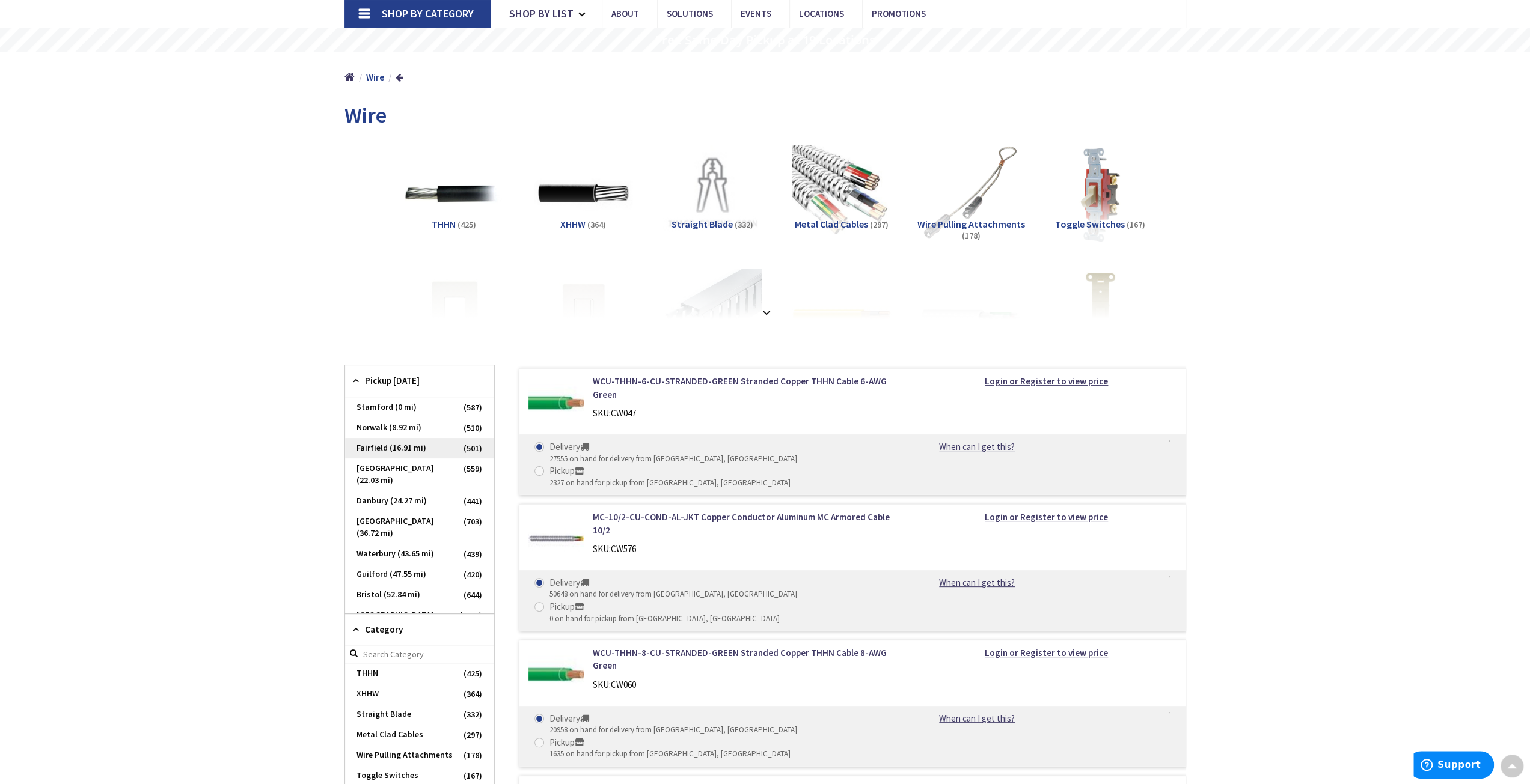
click at [391, 449] on span "Fairfield (16.91 mi)" at bounding box center [420, 448] width 149 height 20
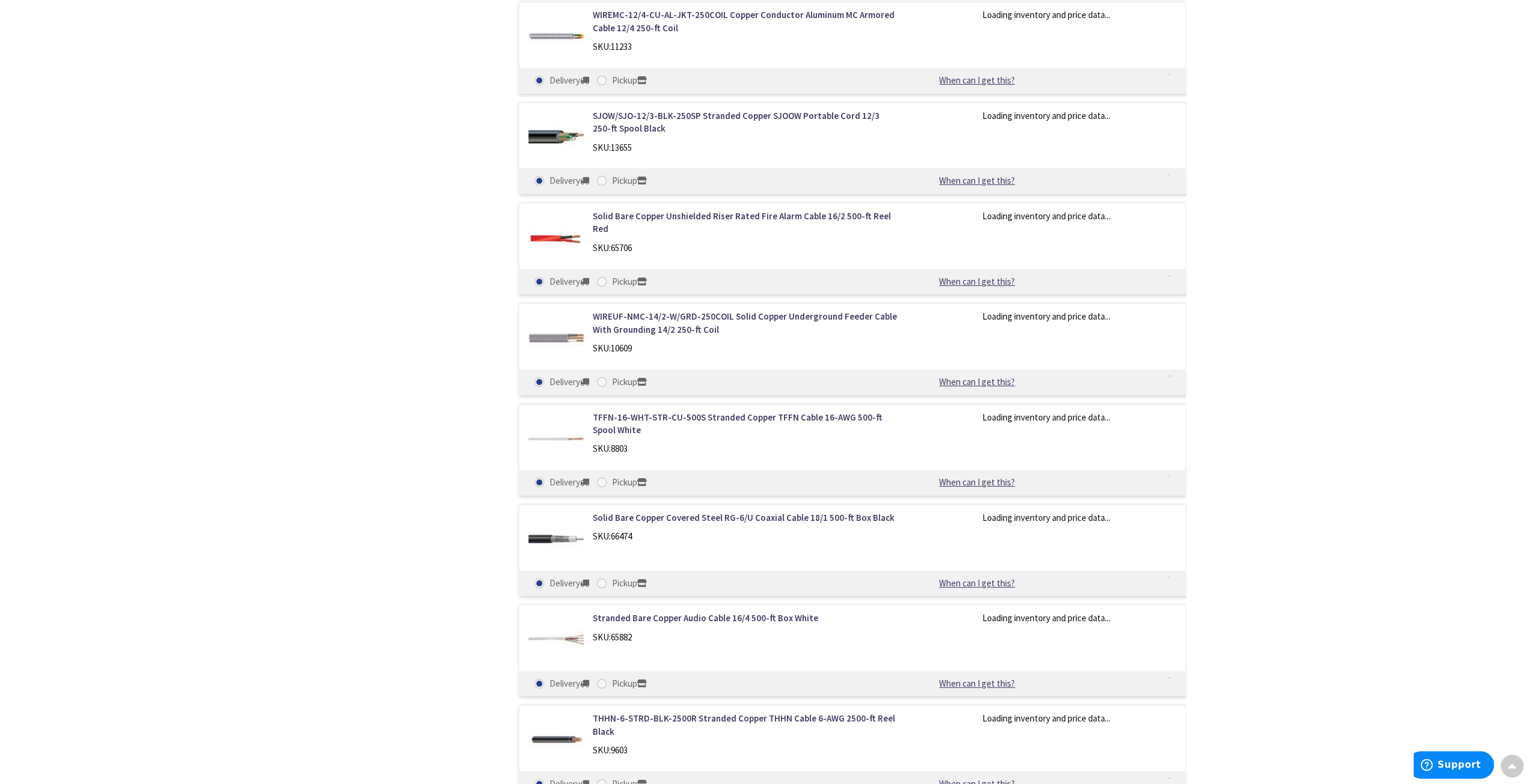
scroll to position [14101, 0]
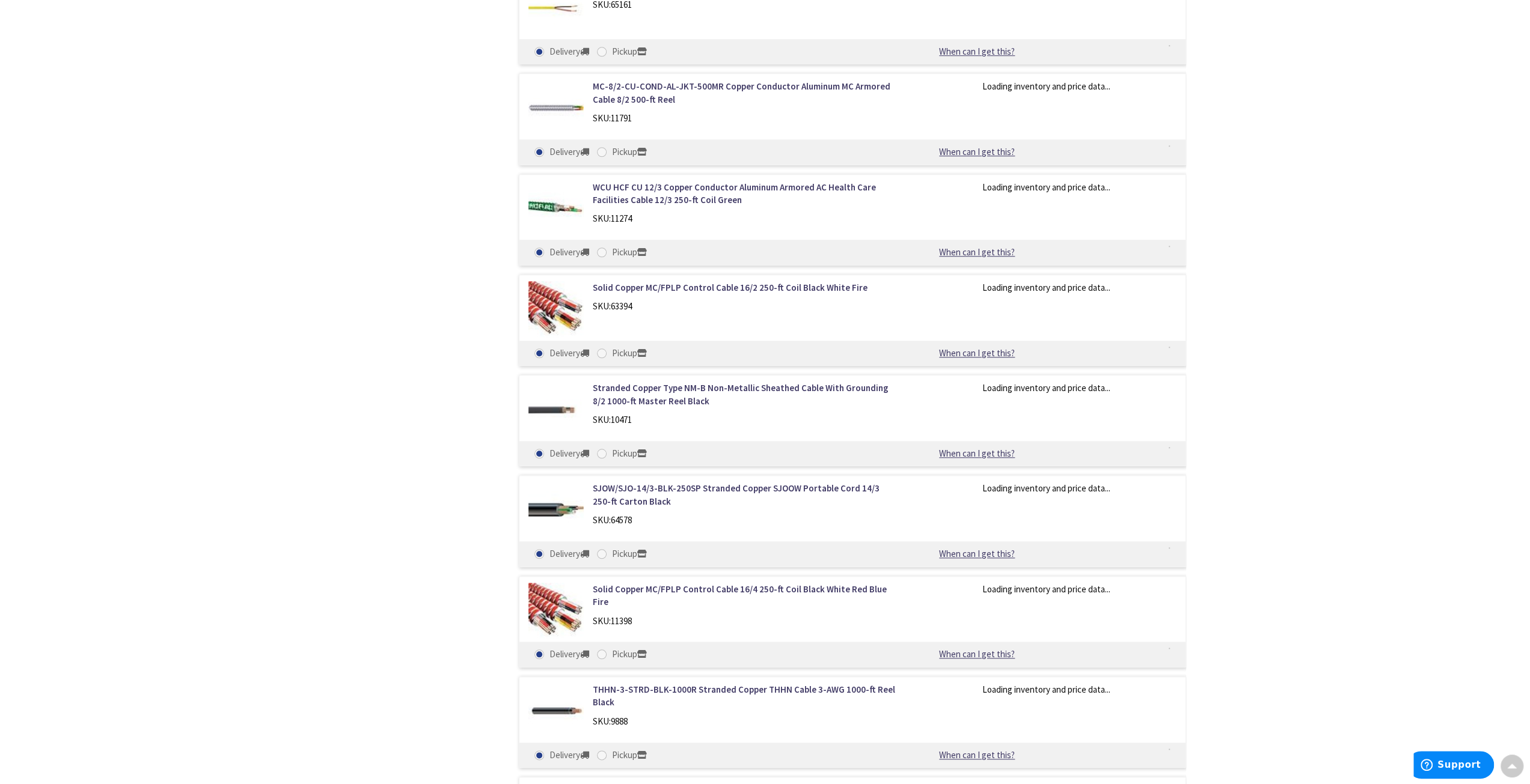
drag, startPoint x: 489, startPoint y: 167, endPoint x: 486, endPoint y: 464, distance: 297.0
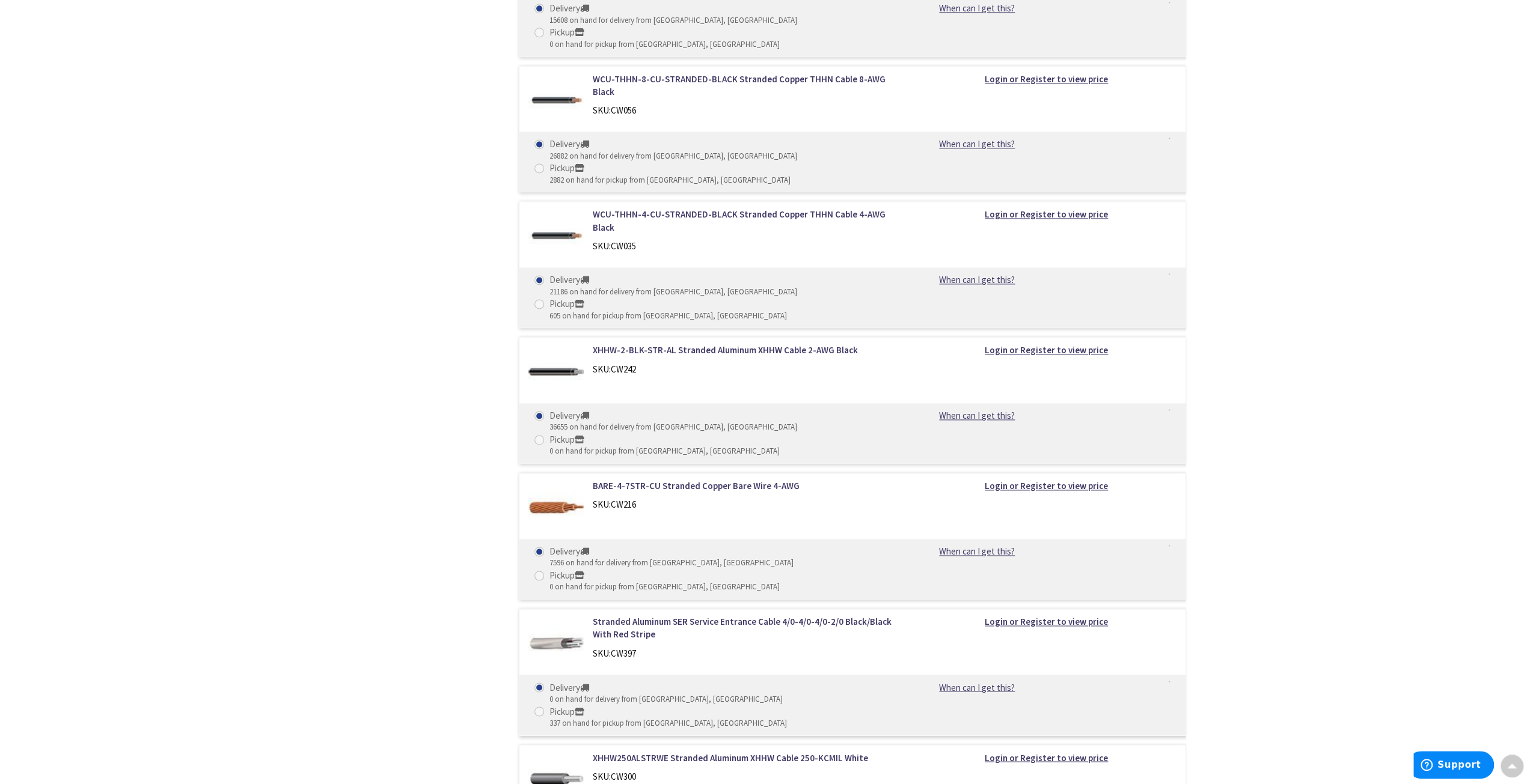
scroll to position [0, 0]
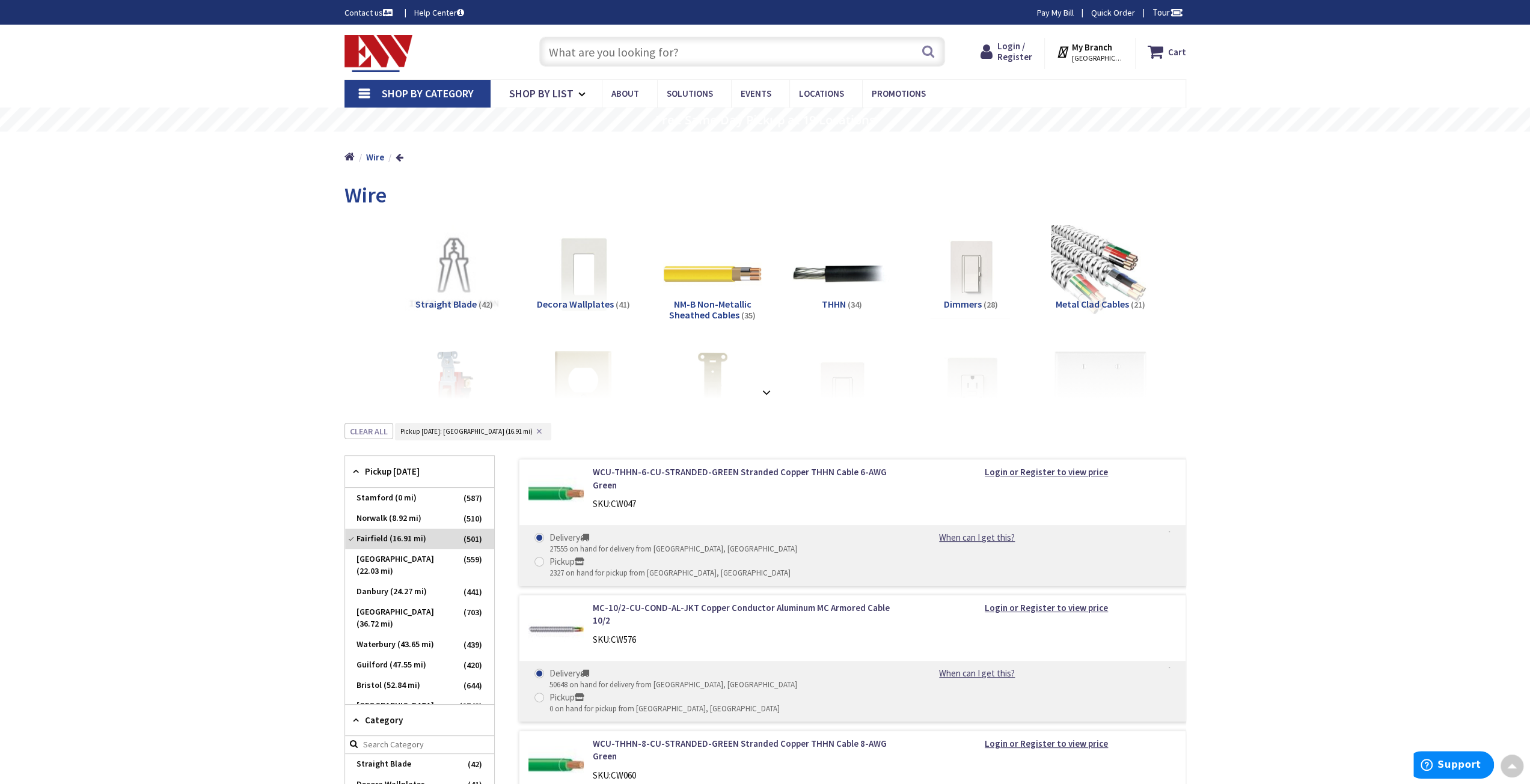
drag, startPoint x: 356, startPoint y: 433, endPoint x: 382, endPoint y: 19, distance: 414.8
click at [530, 83] on link "Shop By List" at bounding box center [545, 94] width 111 height 28
click at [570, 90] on span "Shop By List" at bounding box center [541, 93] width 64 height 14
click at [549, 93] on span "Shop By List" at bounding box center [541, 93] width 64 height 14
